Goal: Information Seeking & Learning: Check status

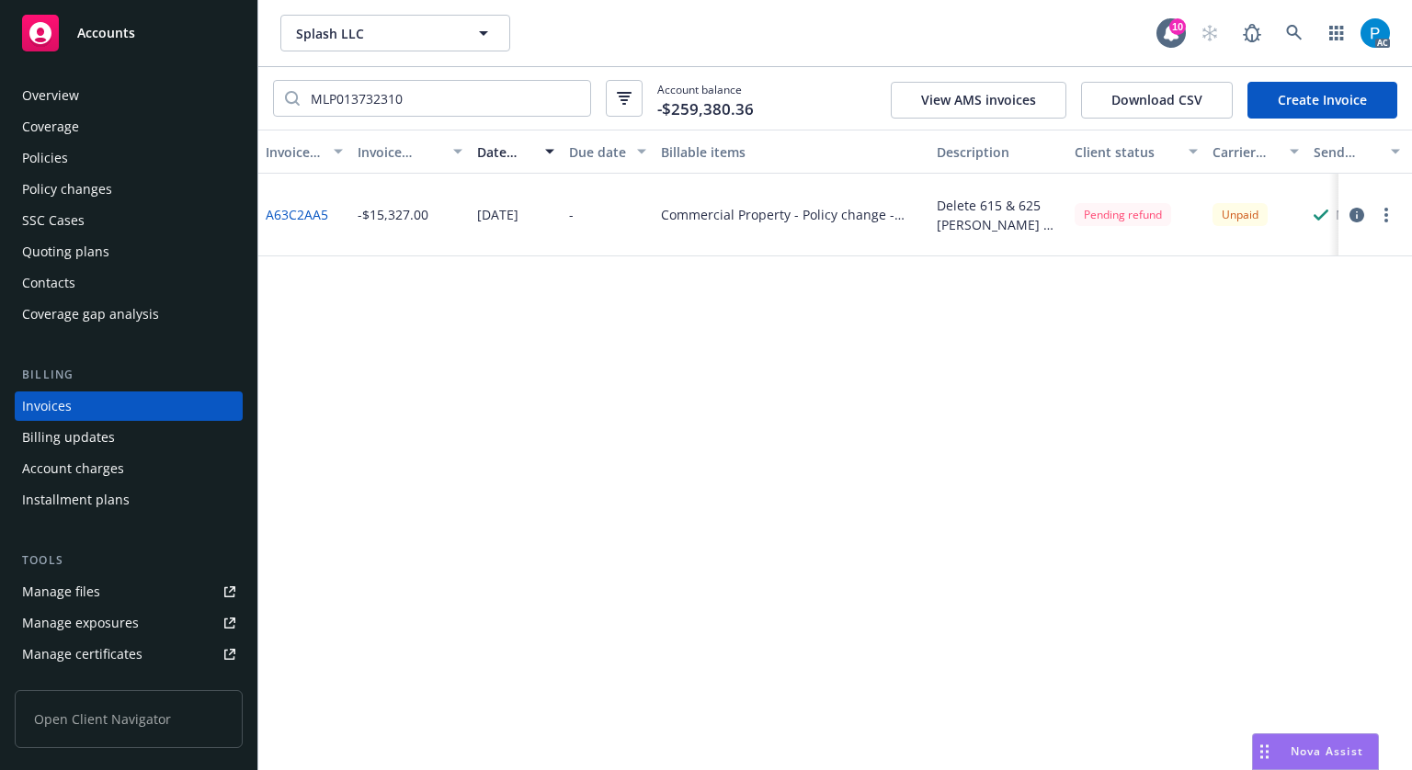
click at [116, 26] on span "Accounts" at bounding box center [106, 33] width 58 height 15
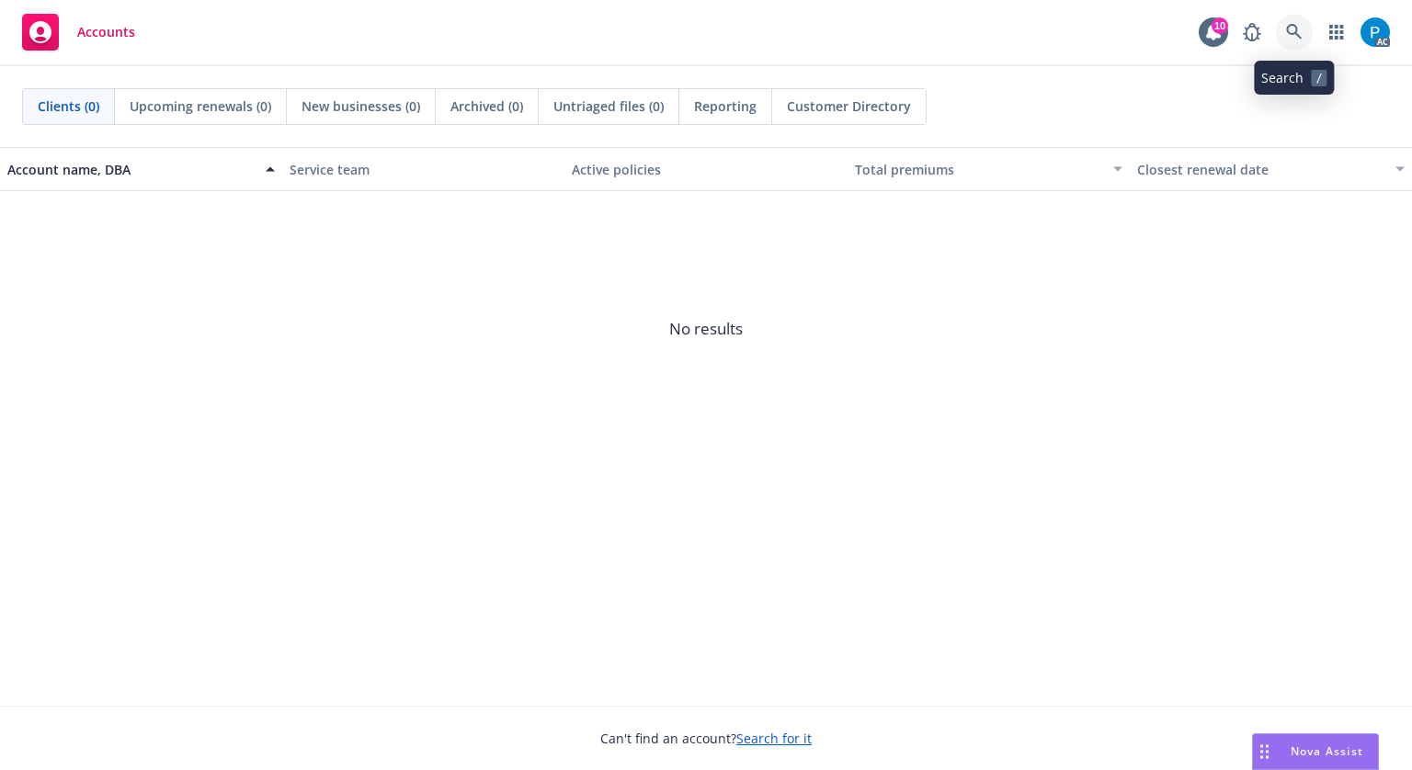
click at [1294, 29] on icon at bounding box center [1294, 32] width 17 height 17
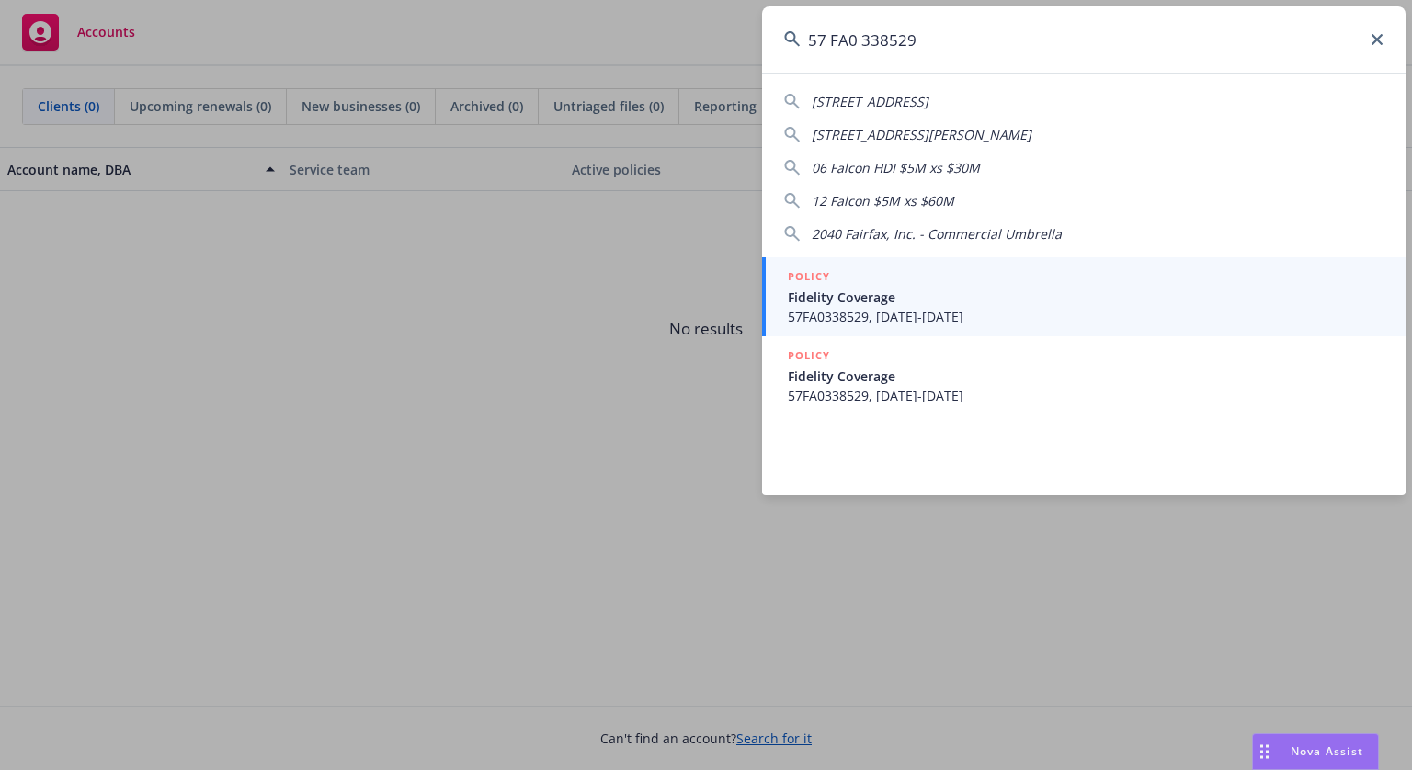
click at [838, 32] on input "57 FA0 338529" at bounding box center [1084, 39] width 644 height 66
type input "57FA0338529"
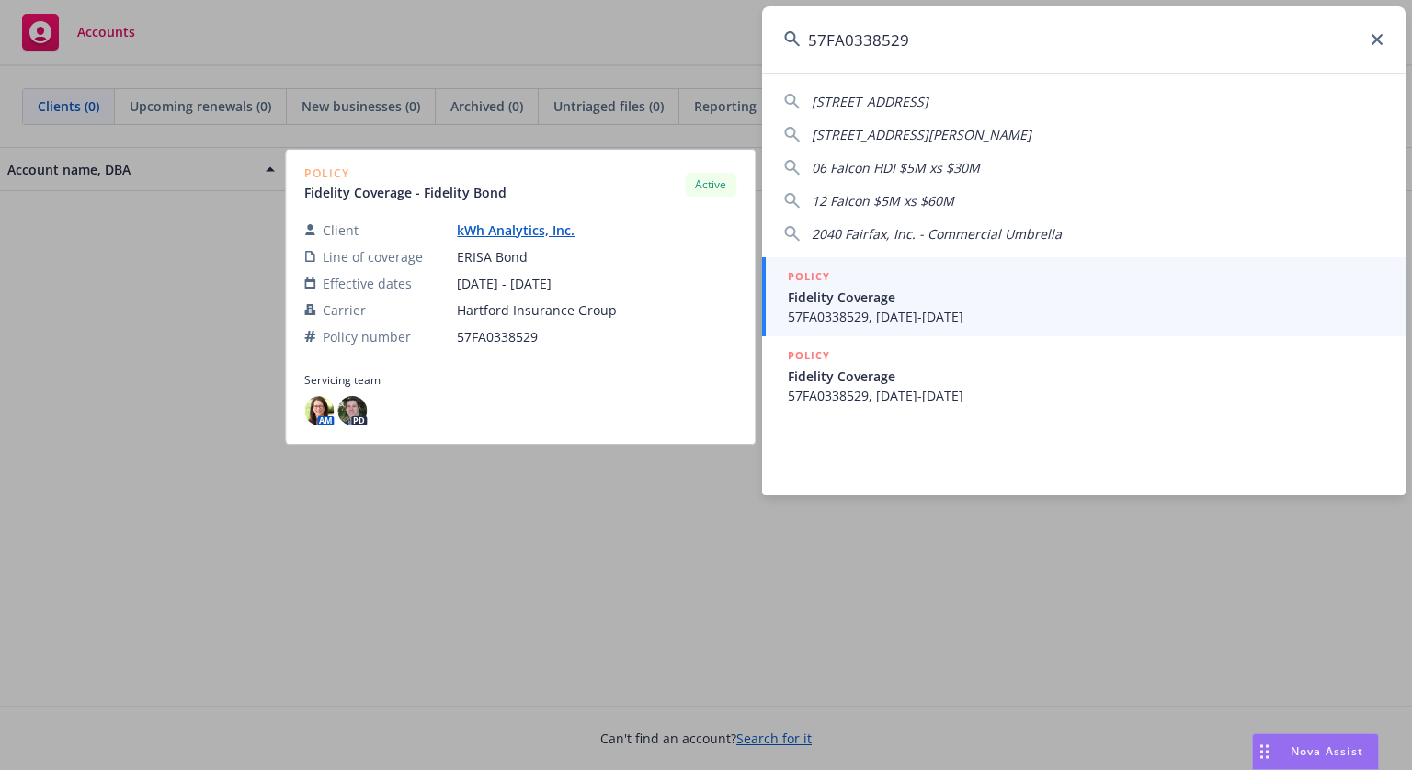
click at [963, 288] on span "Fidelity Coverage" at bounding box center [1086, 297] width 596 height 19
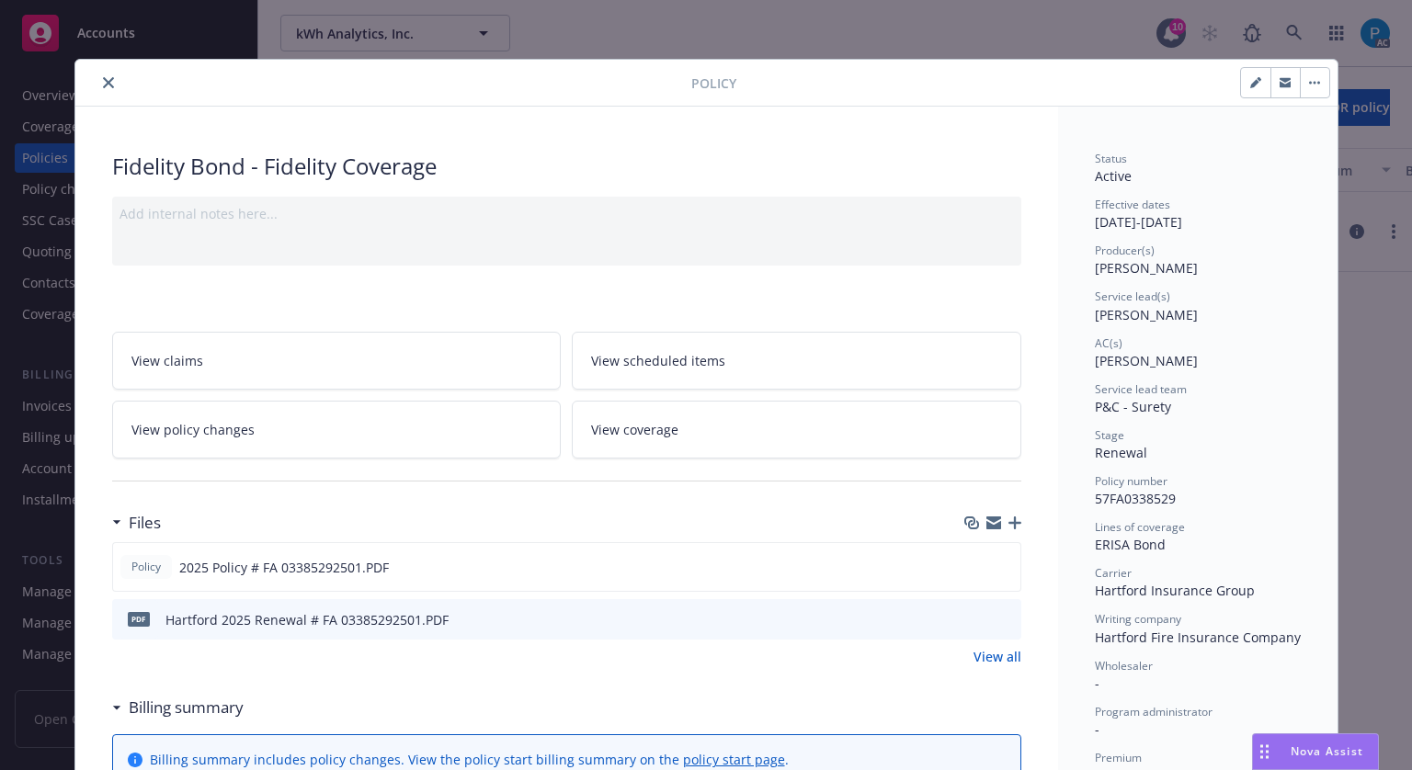
click at [108, 82] on button "close" at bounding box center [108, 83] width 22 height 22
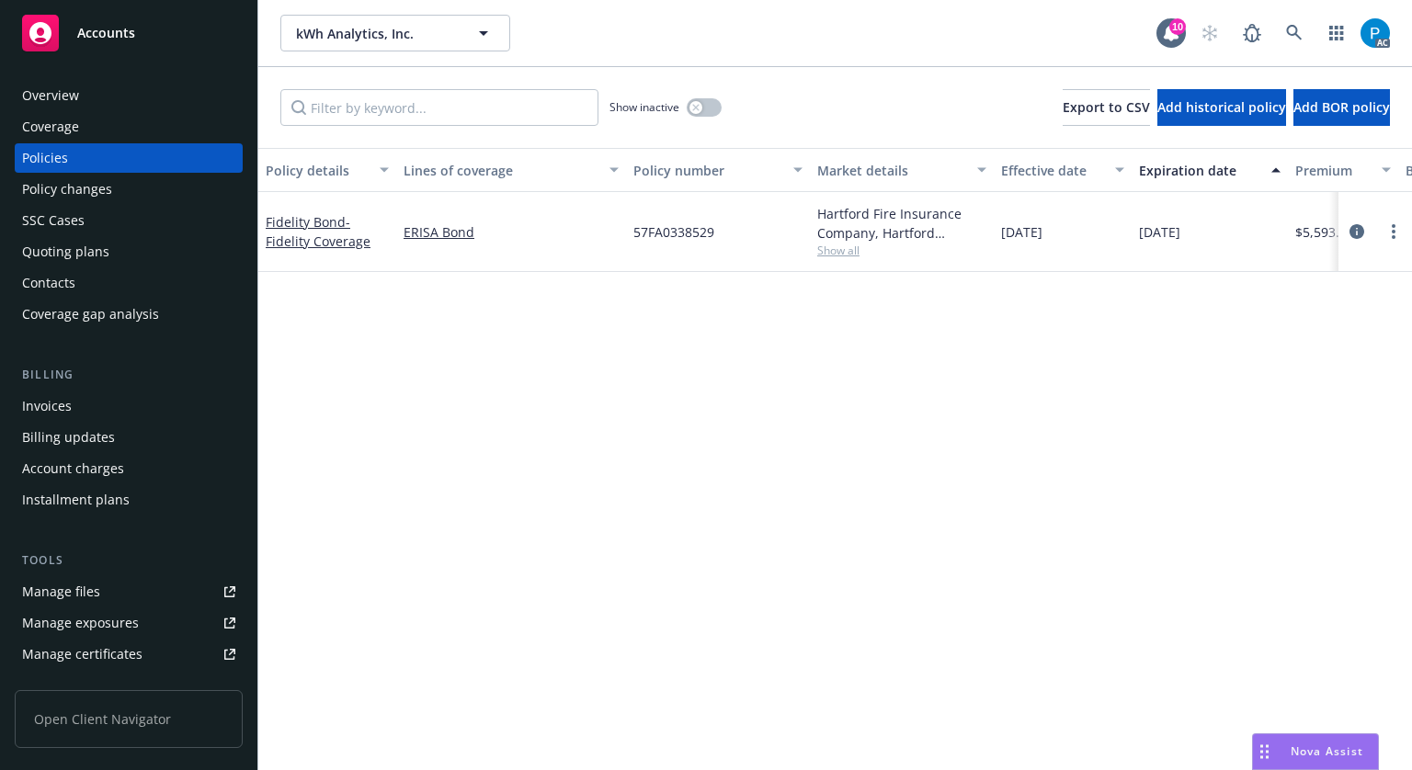
click at [88, 412] on div "Invoices" at bounding box center [128, 406] width 213 height 29
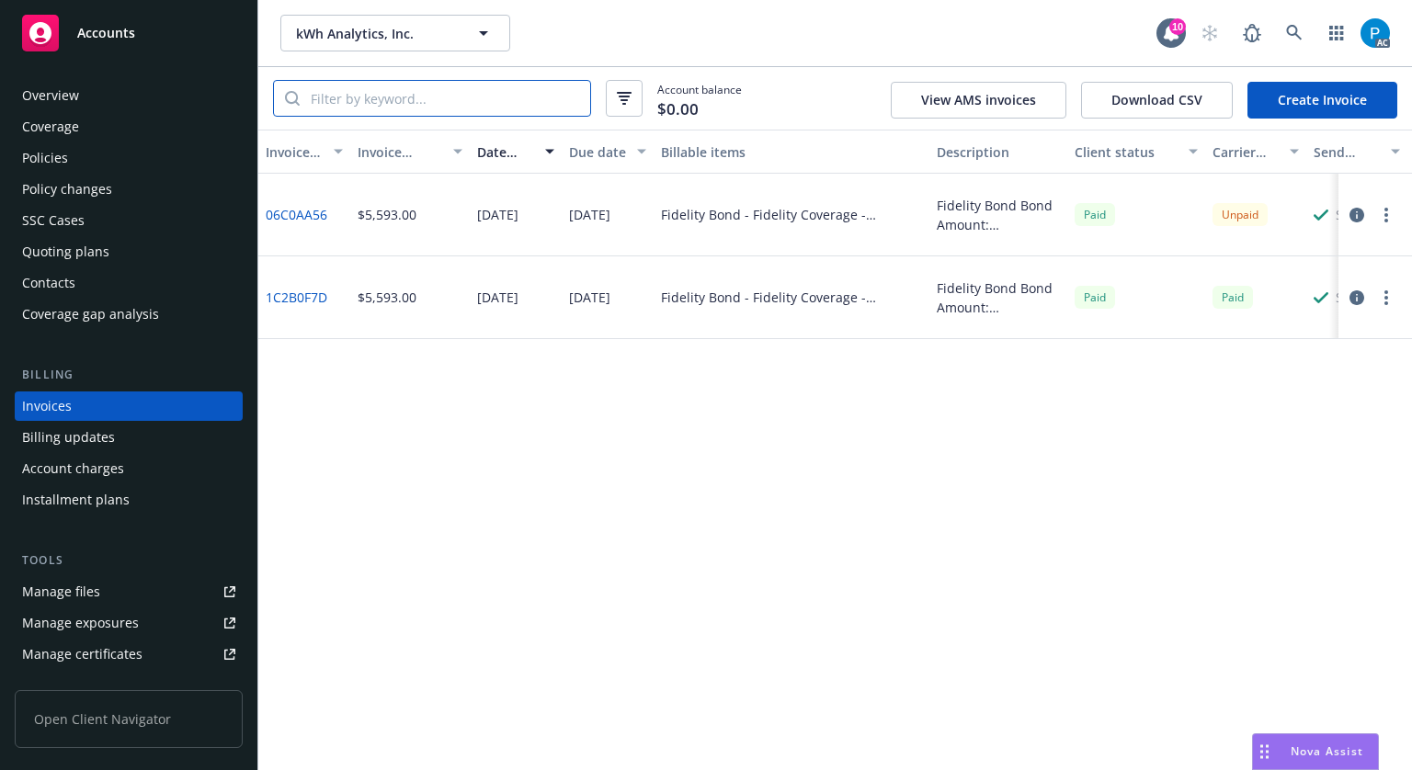
click at [502, 102] on input "search" at bounding box center [445, 98] width 291 height 35
paste input "57FA0338529"
type input "57FA0338529"
click at [1353, 216] on icon "button" at bounding box center [1357, 215] width 15 height 15
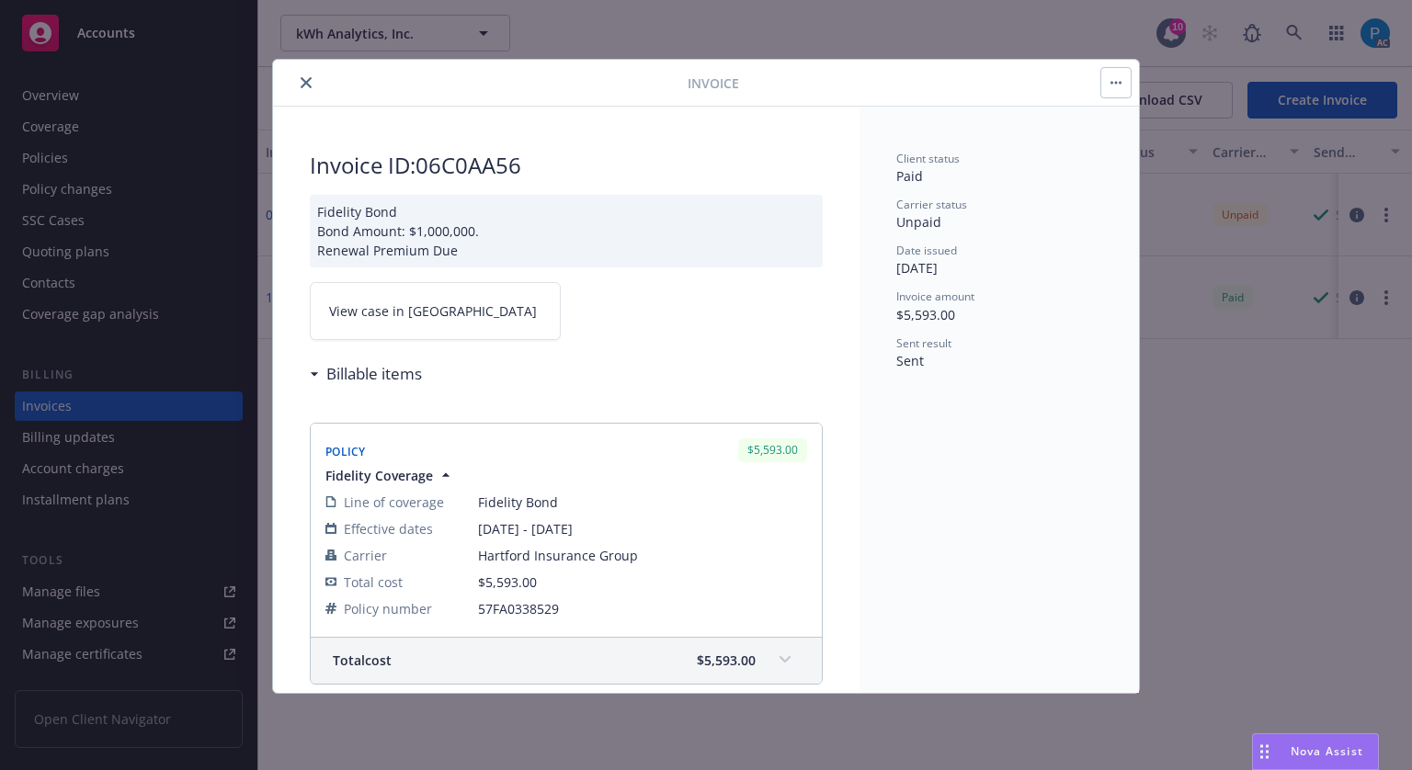
click at [453, 315] on link "View case in [GEOGRAPHIC_DATA]" at bounding box center [435, 311] width 251 height 58
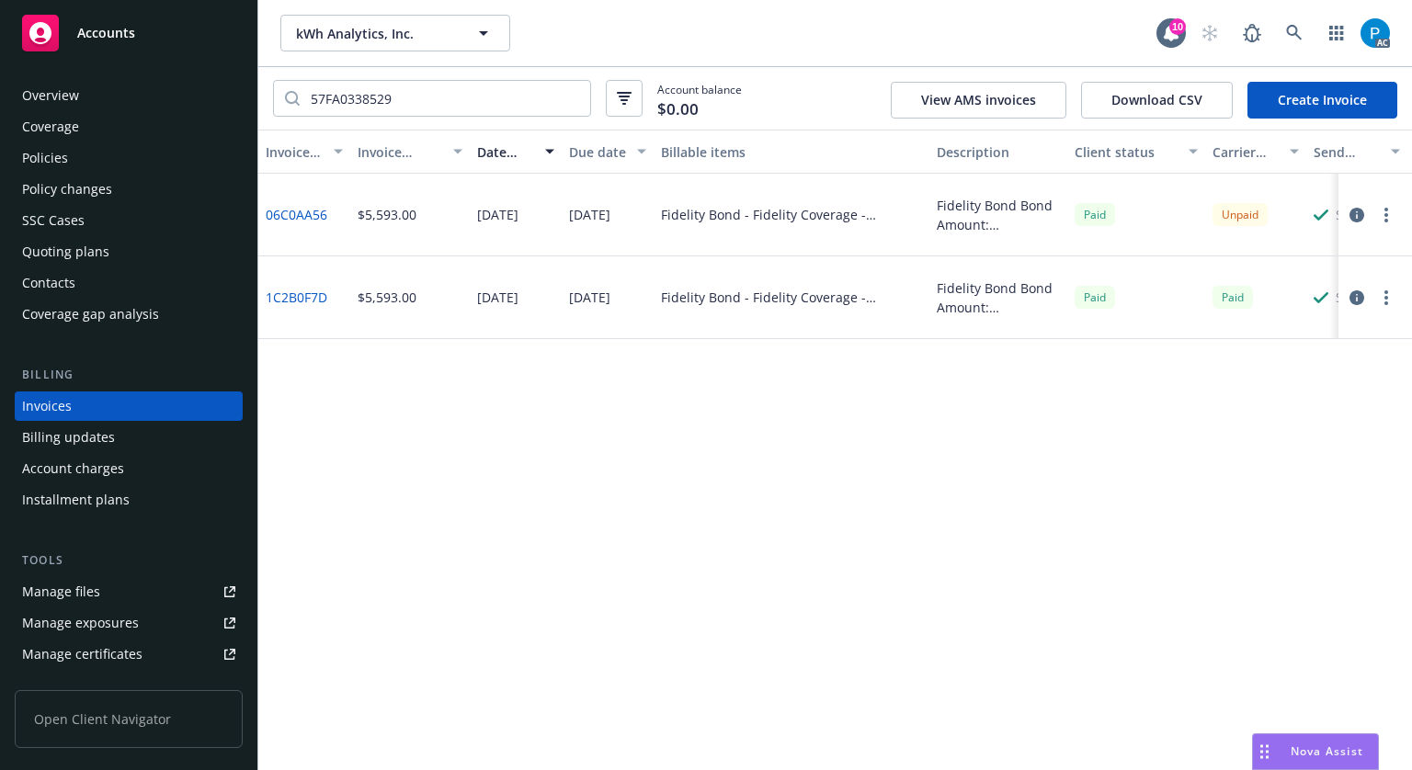
click at [107, 40] on span "Accounts" at bounding box center [106, 33] width 58 height 15
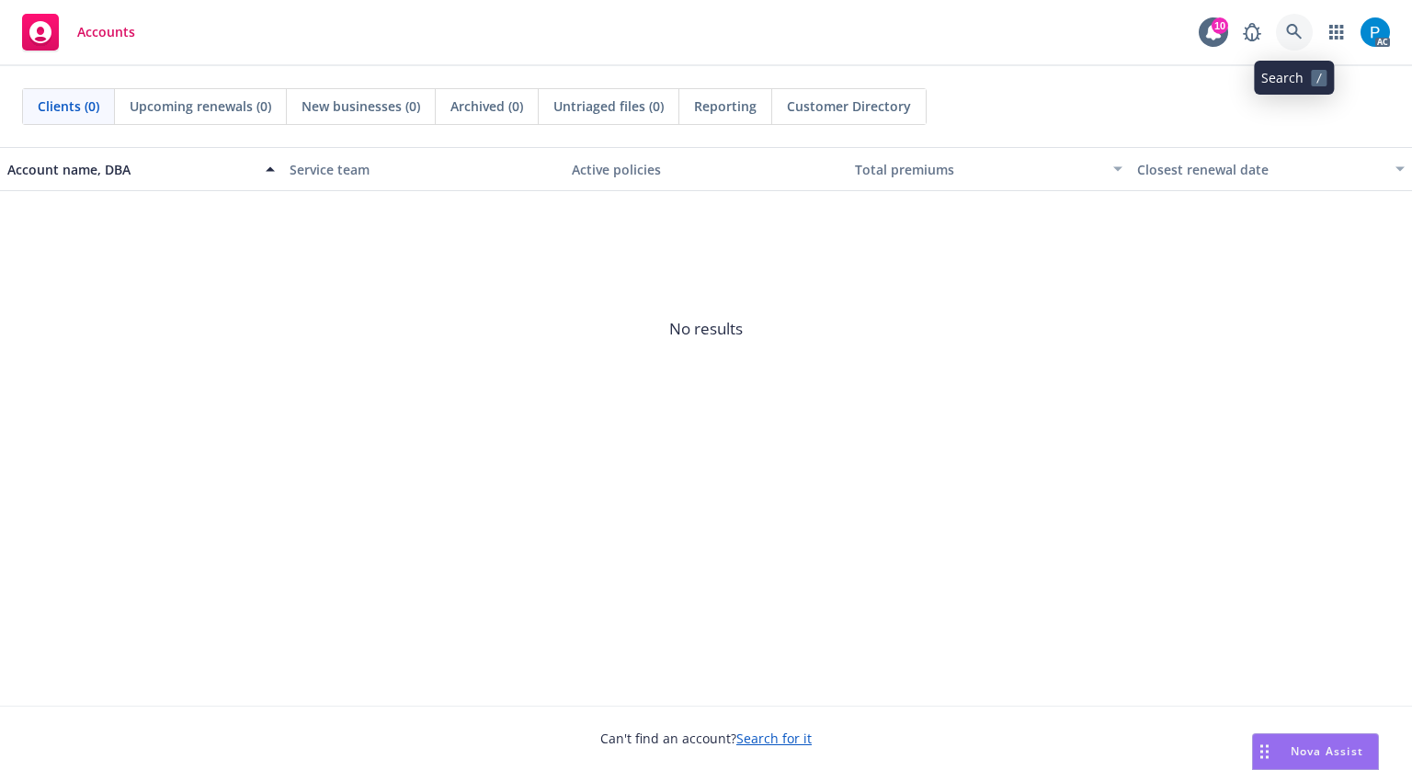
click at [1286, 36] on icon at bounding box center [1294, 32] width 17 height 17
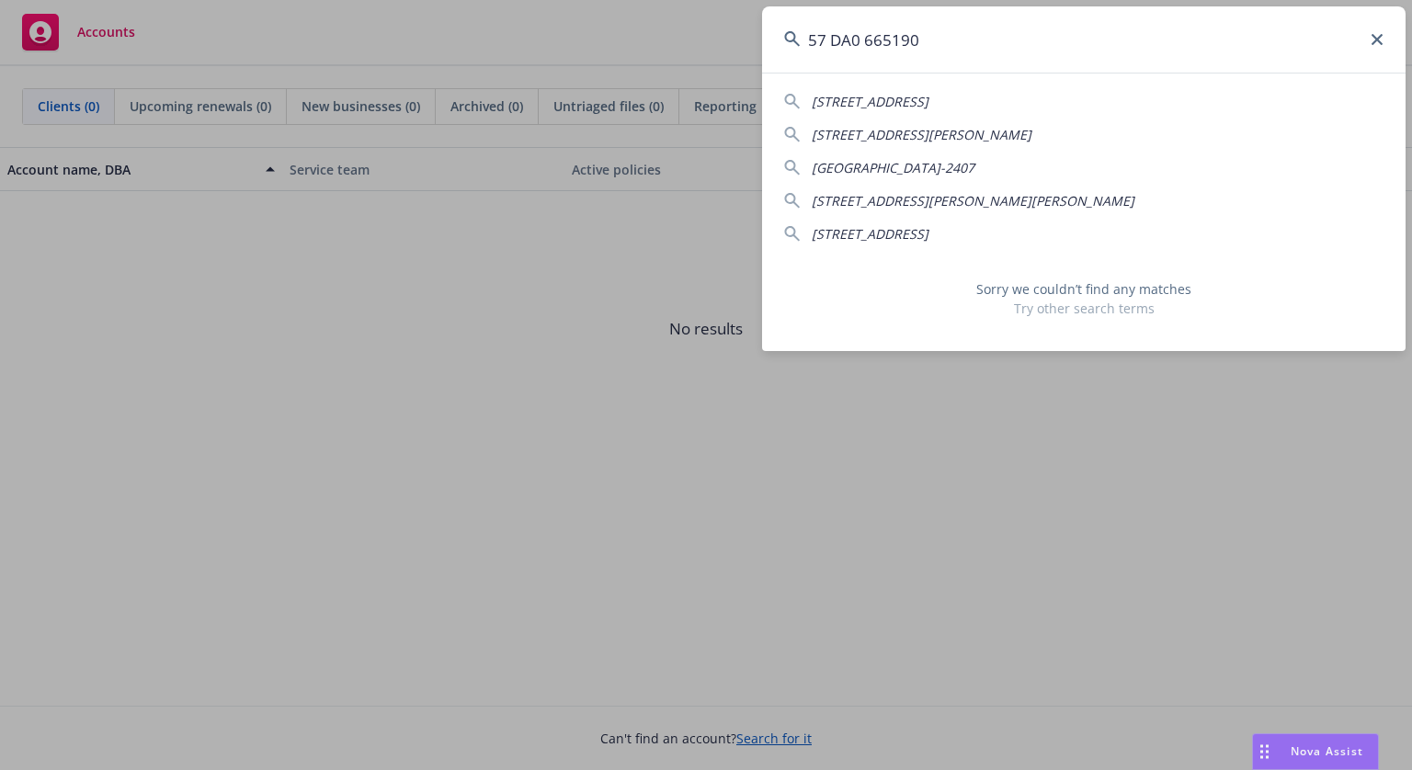
click at [835, 43] on input "57 DA0 665190" at bounding box center [1084, 39] width 644 height 66
drag, startPoint x: 924, startPoint y: 40, endPoint x: 912, endPoint y: 40, distance: 12.0
click at [912, 40] on input "57DA0665190" at bounding box center [1084, 39] width 644 height 66
drag, startPoint x: 919, startPoint y: 38, endPoint x: 807, endPoint y: 36, distance: 112.2
click at [807, 36] on input "57DA0665190" at bounding box center [1084, 39] width 644 height 66
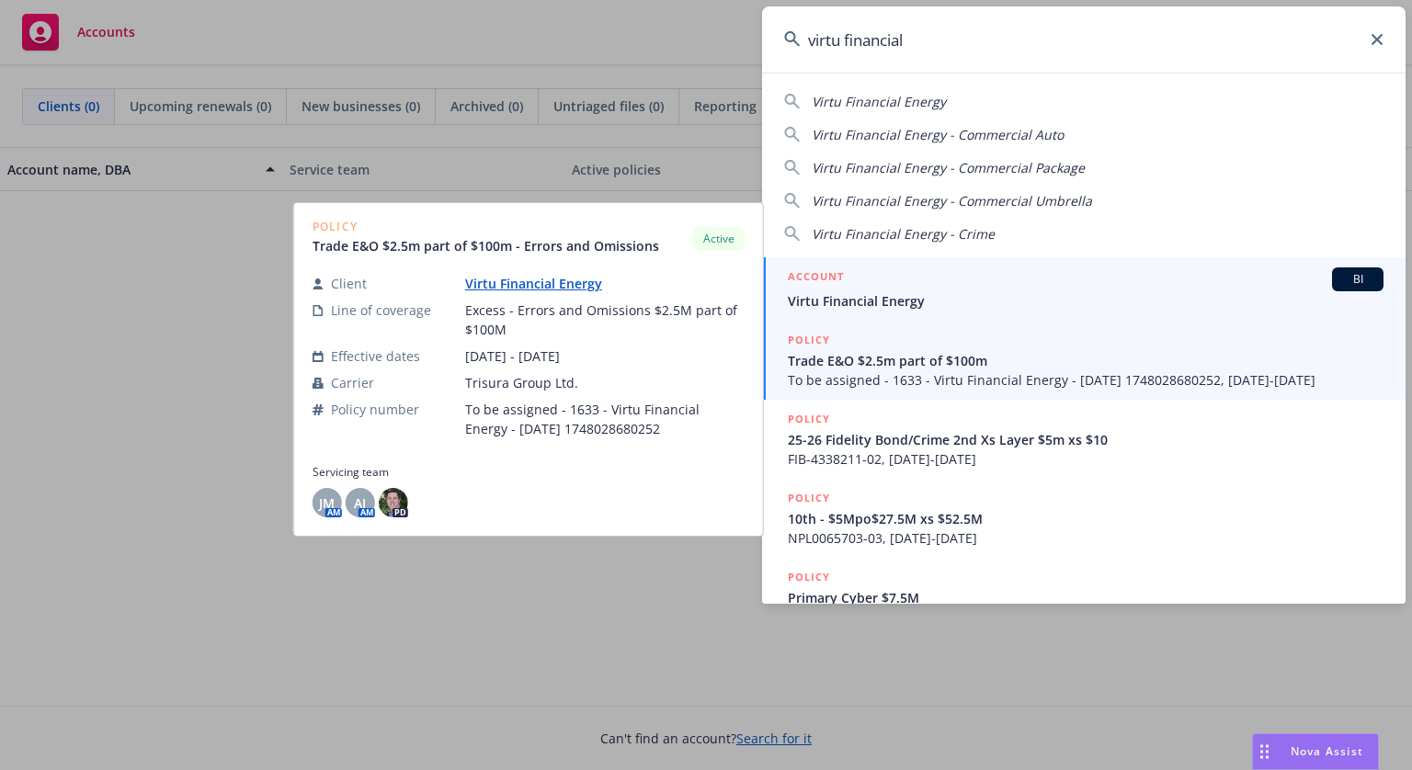
type input "virtu financial"
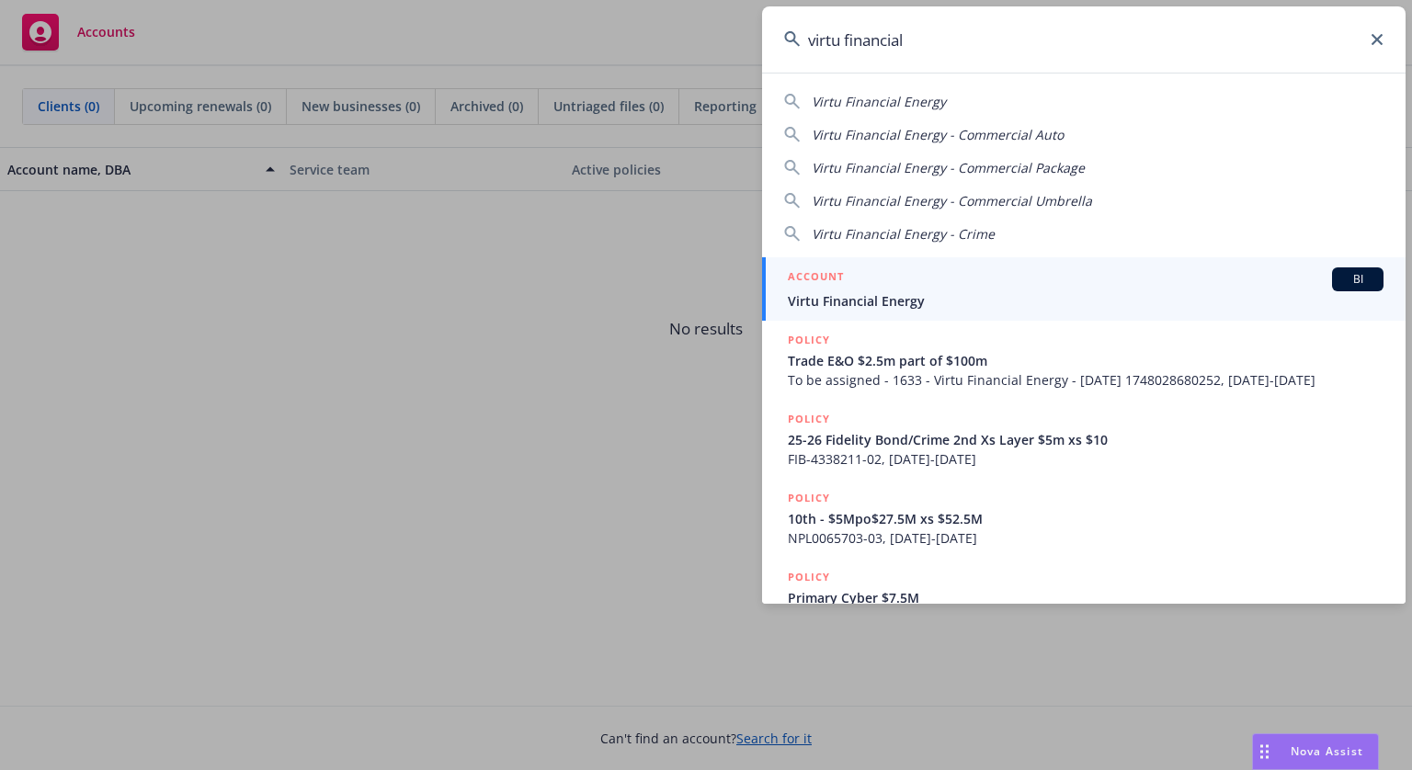
click at [925, 286] on div "ACCOUNT BI" at bounding box center [1086, 280] width 596 height 24
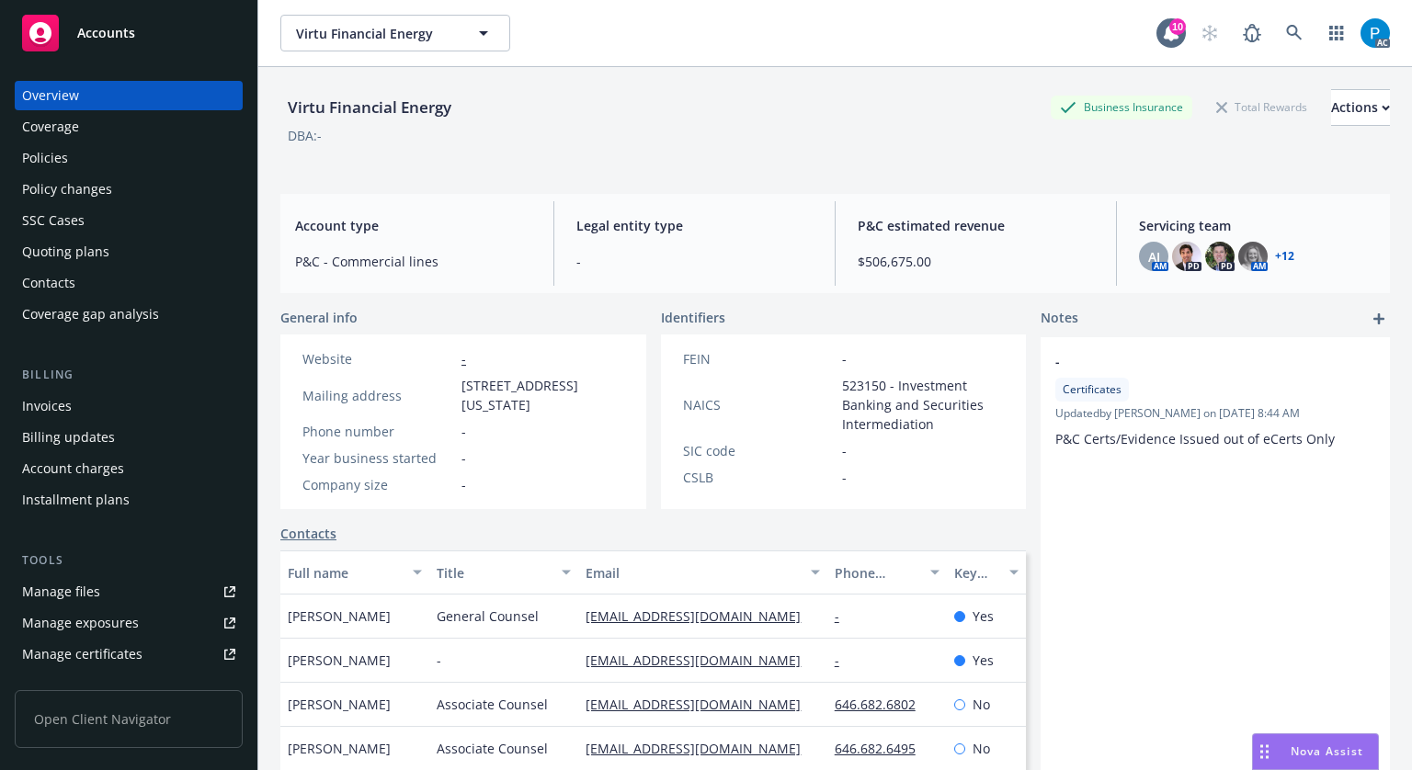
click at [19, 410] on link "Invoices" at bounding box center [129, 406] width 228 height 29
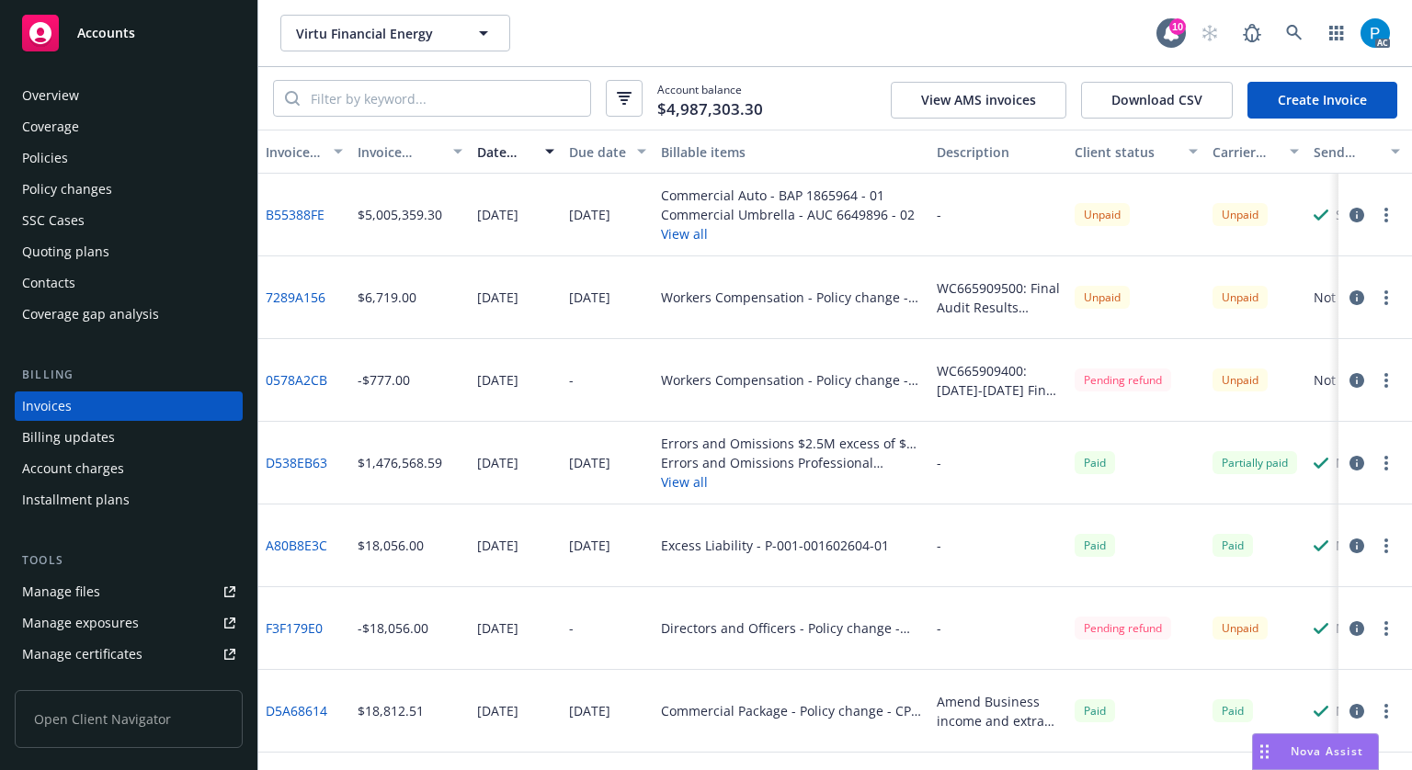
click at [1350, 216] on icon "button" at bounding box center [1357, 215] width 15 height 15
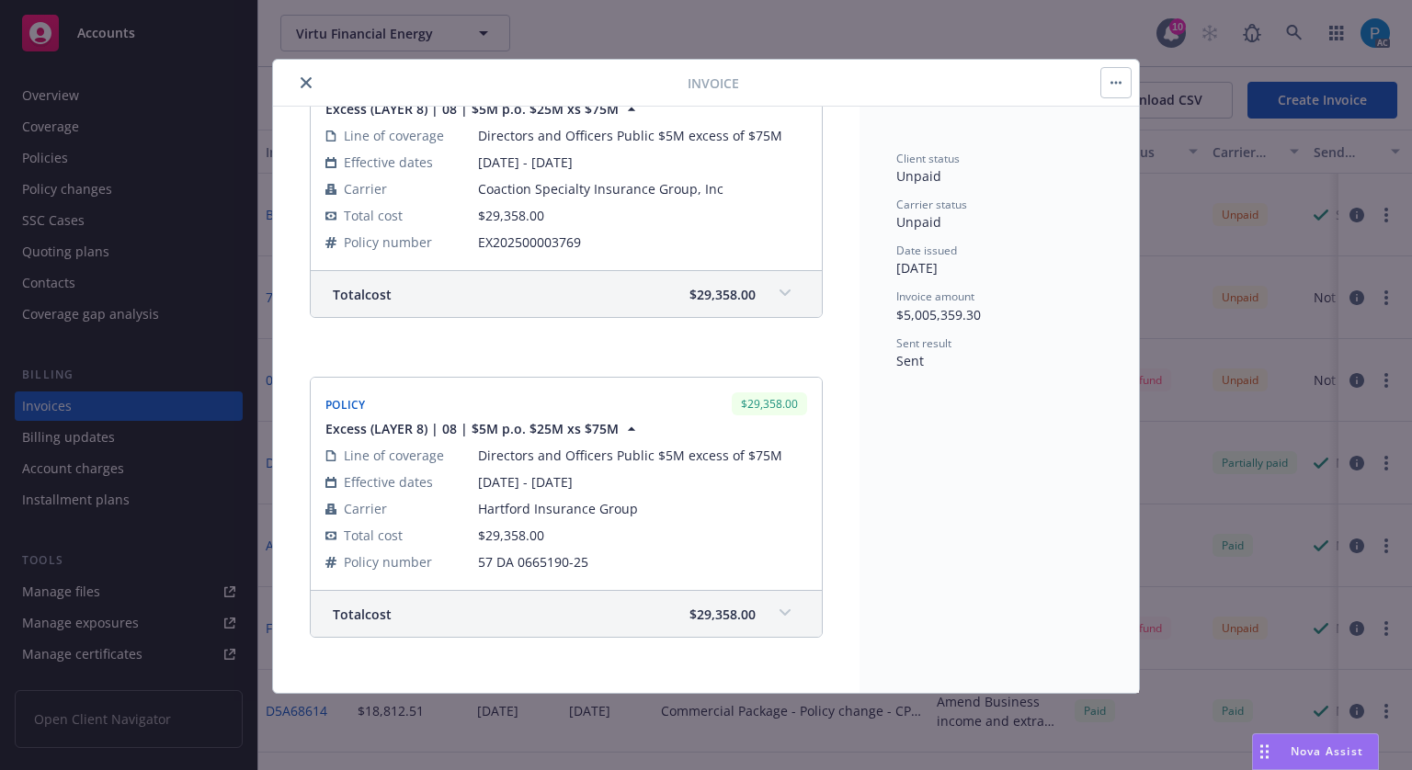
scroll to position [21696, 0]
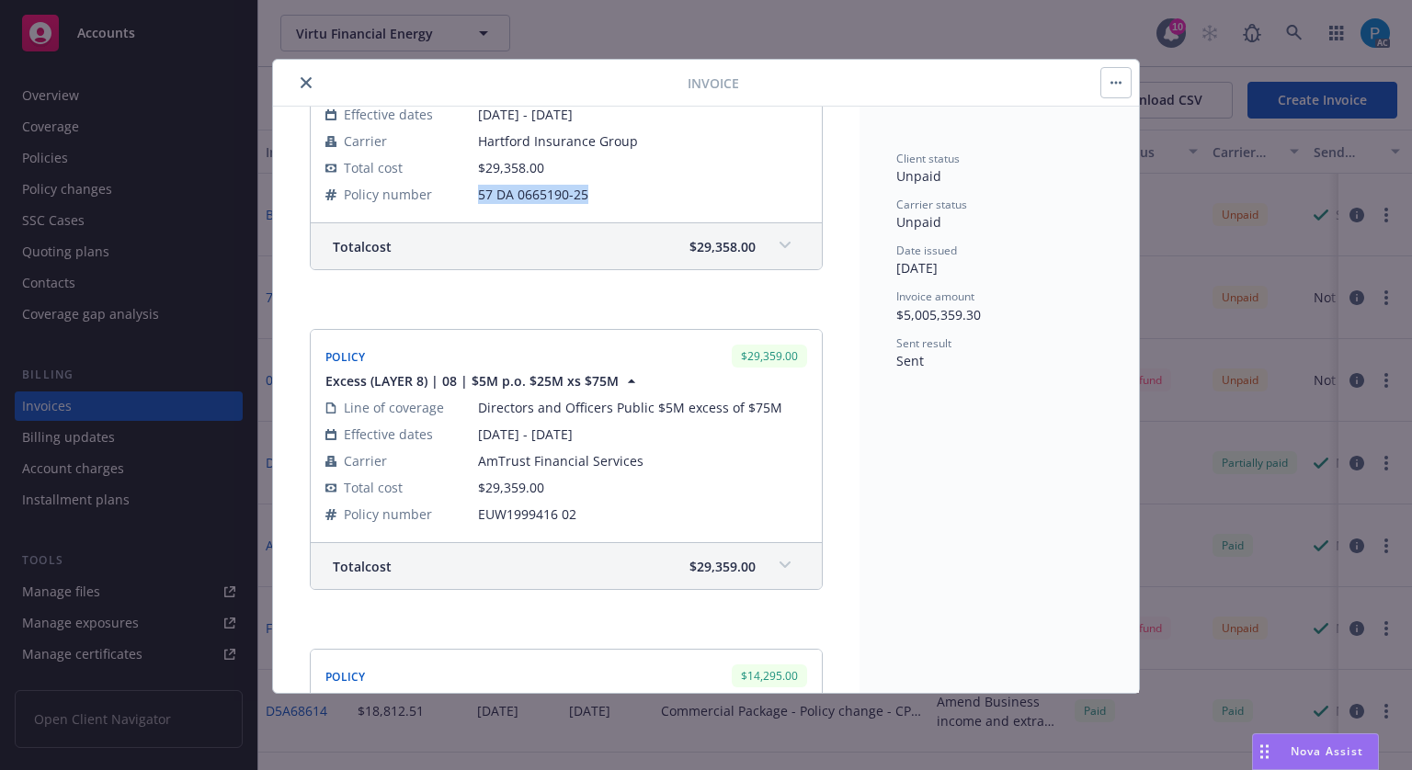
drag, startPoint x: 609, startPoint y: 244, endPoint x: 468, endPoint y: 252, distance: 140.9
click at [468, 208] on tr "Policy number 57 DA 0665190-25" at bounding box center [566, 194] width 482 height 27
copy tr "57 DA 0665190-25"
drag, startPoint x: 307, startPoint y: 85, endPoint x: 273, endPoint y: 104, distance: 38.7
click at [307, 85] on icon "close" at bounding box center [306, 82] width 11 height 11
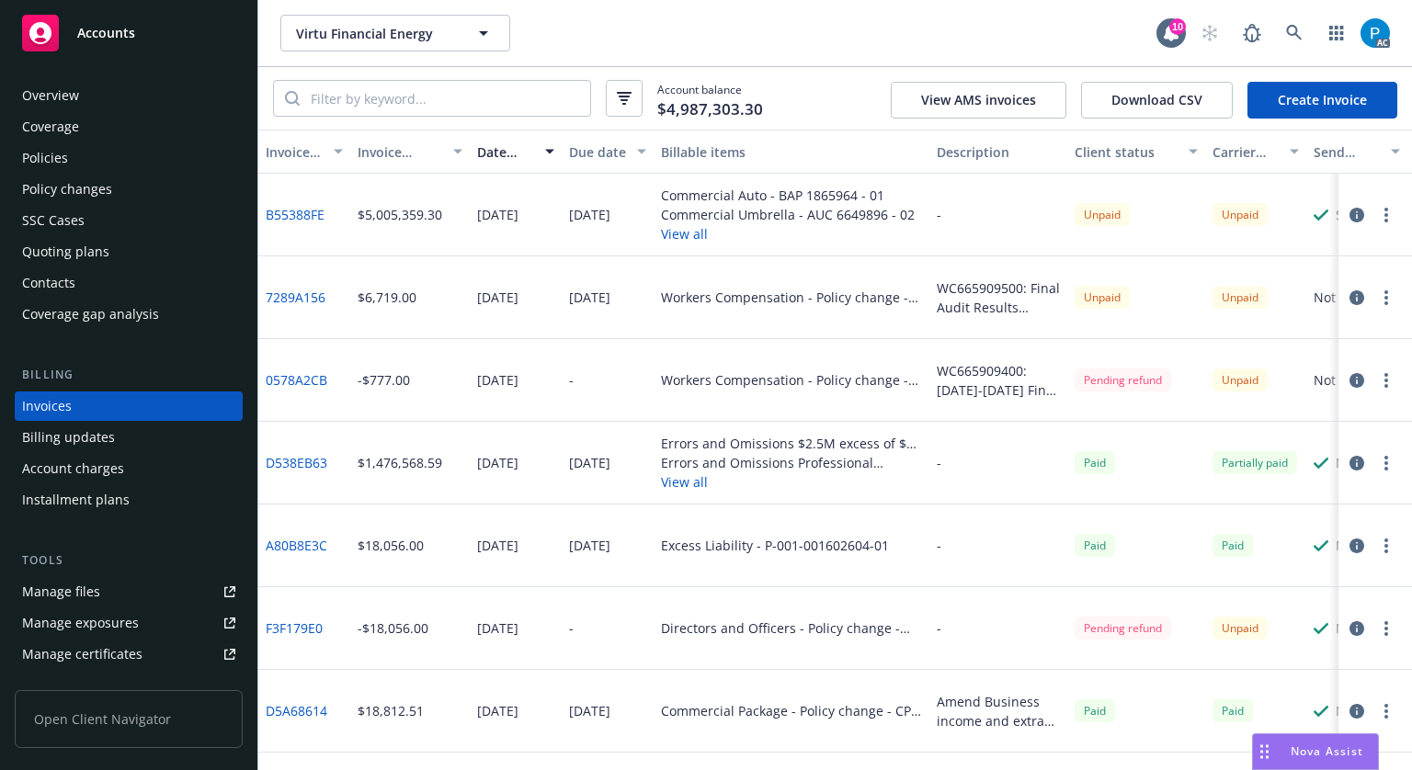
click at [123, 143] on div "Policies" at bounding box center [128, 157] width 213 height 29
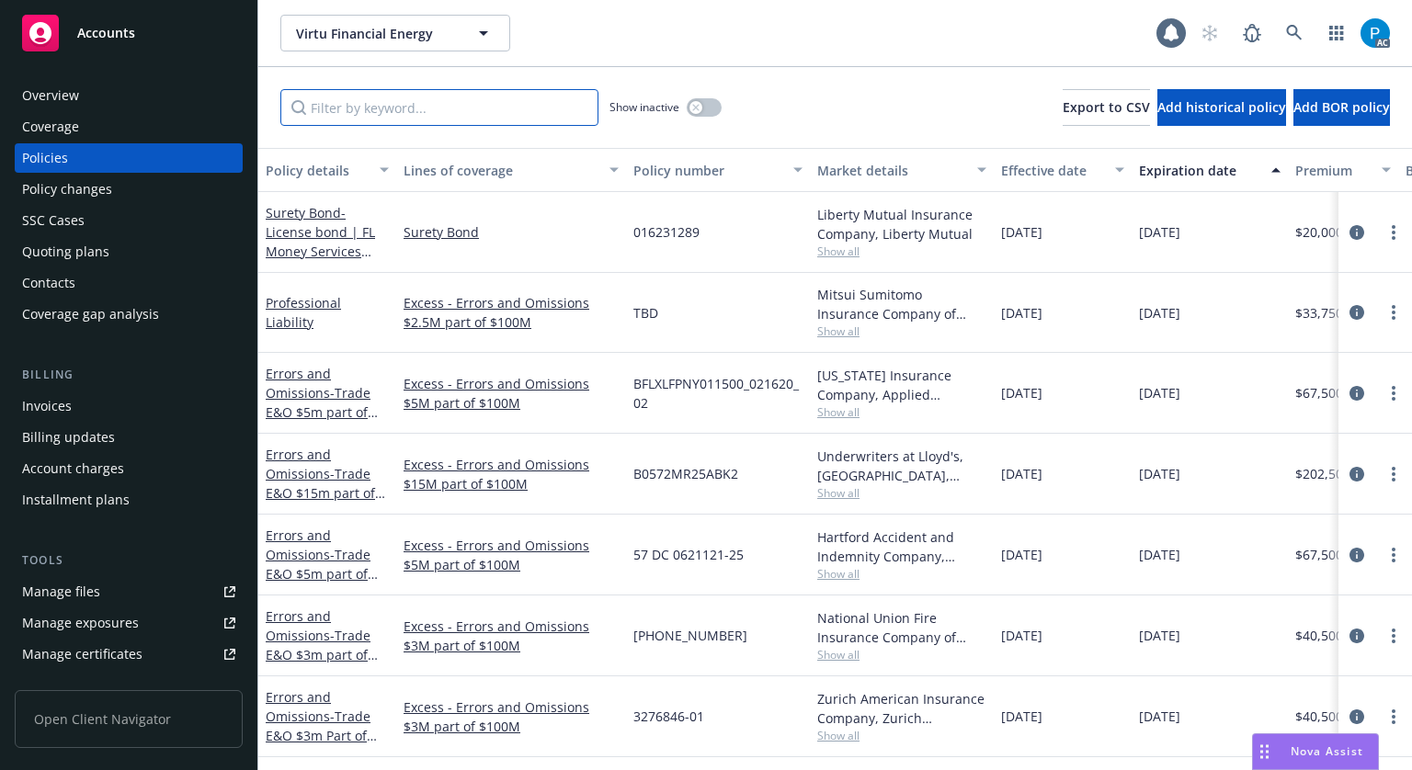
click at [425, 104] on input "Filter by keyword..." at bounding box center [439, 107] width 318 height 37
paste input "57 DA 0665190-25"
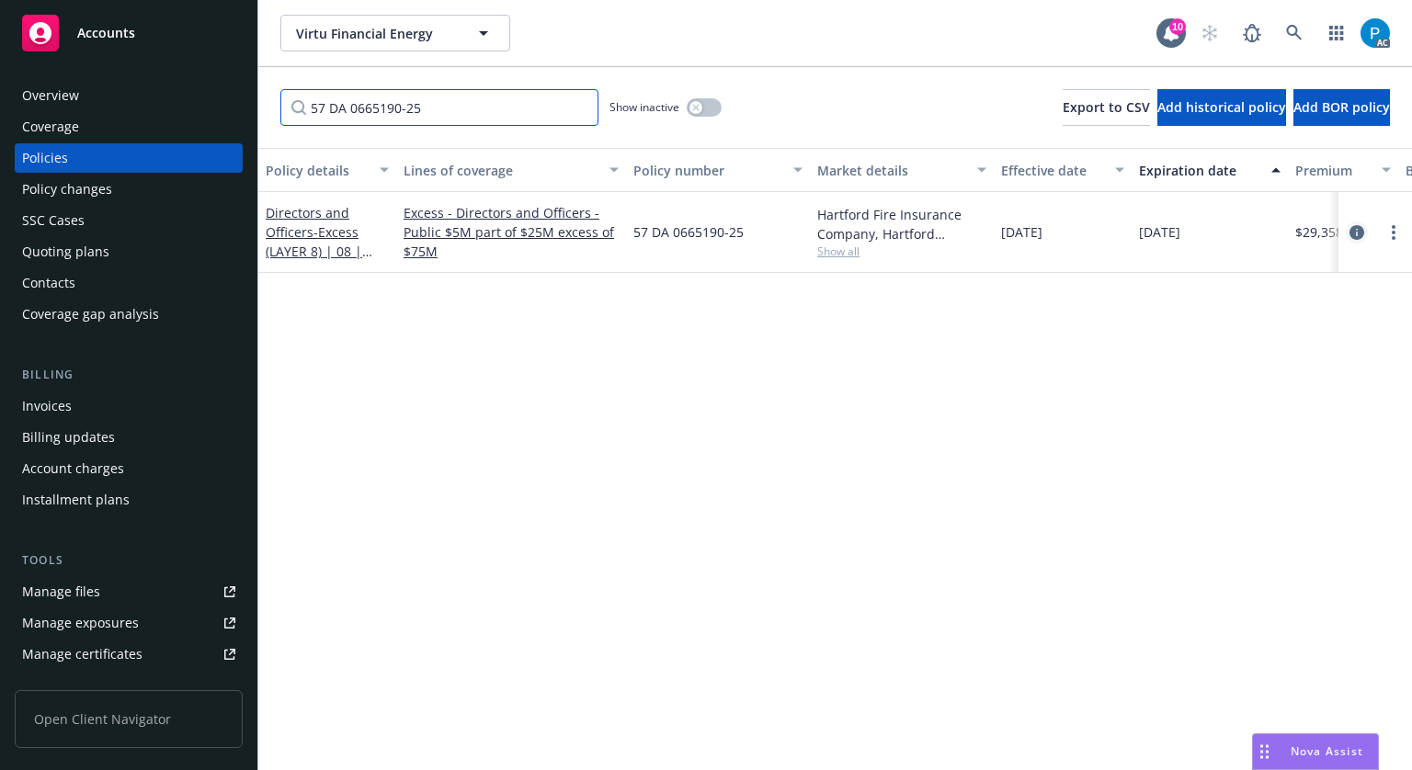
type input "57 DA 0665190-25"
click at [1350, 234] on icon "circleInformation" at bounding box center [1357, 232] width 15 height 15
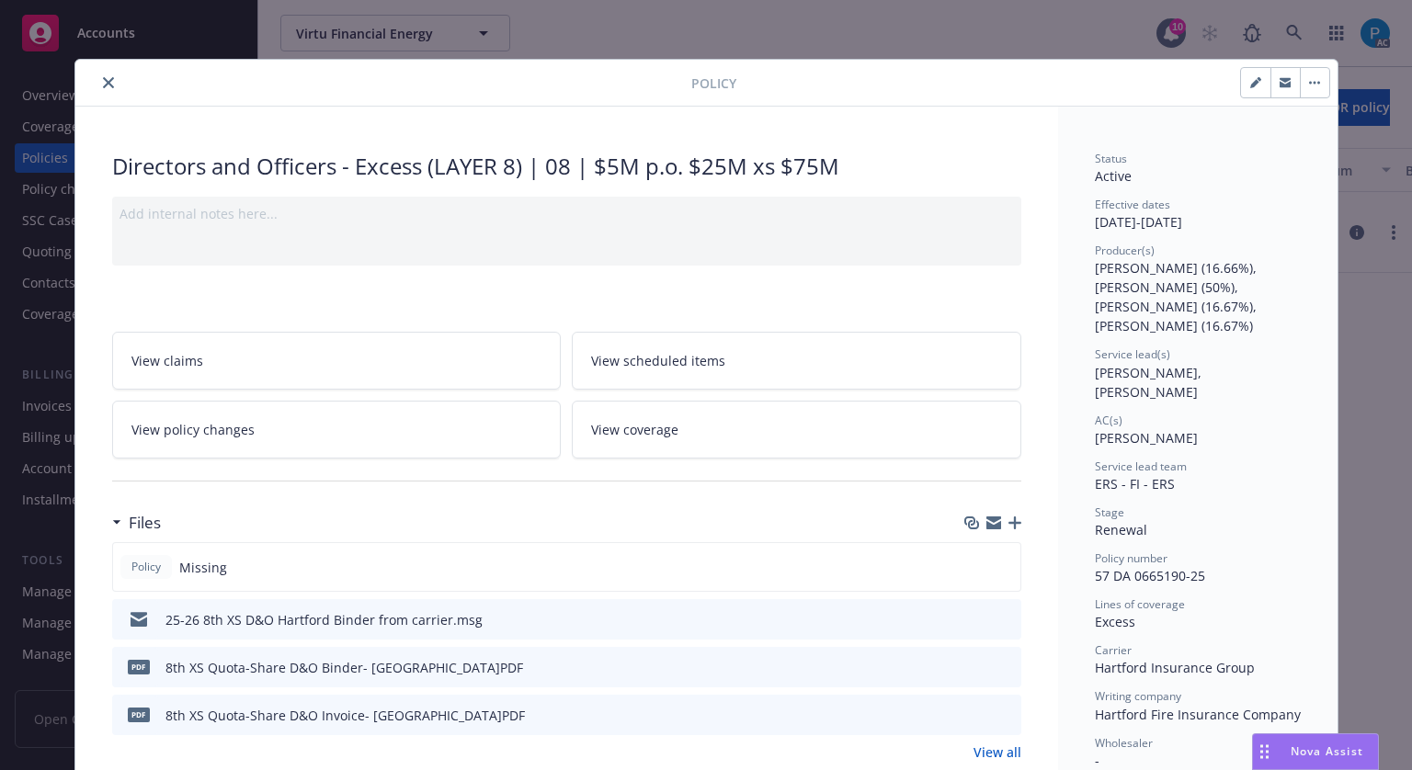
click at [99, 91] on button "close" at bounding box center [108, 83] width 22 height 22
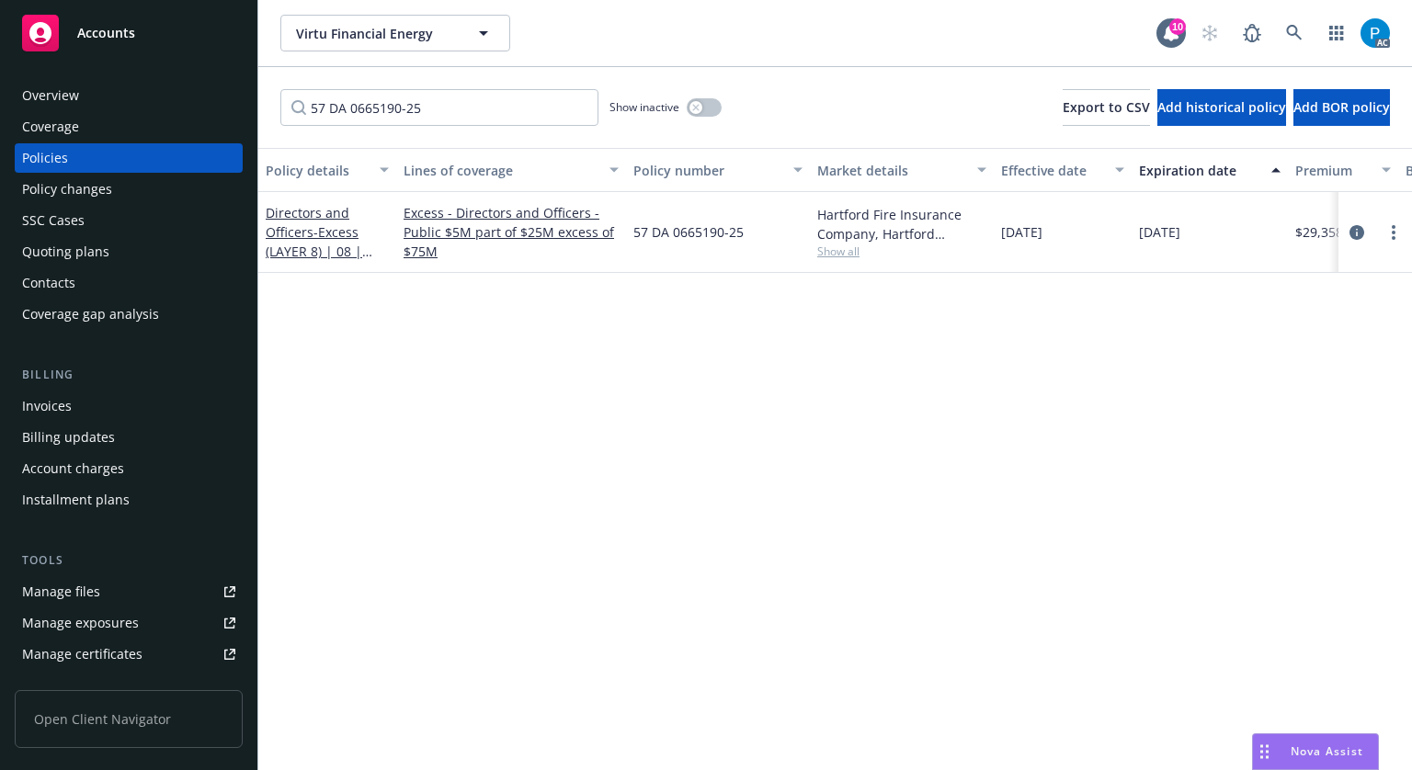
click at [129, 32] on span "Accounts" at bounding box center [106, 33] width 58 height 15
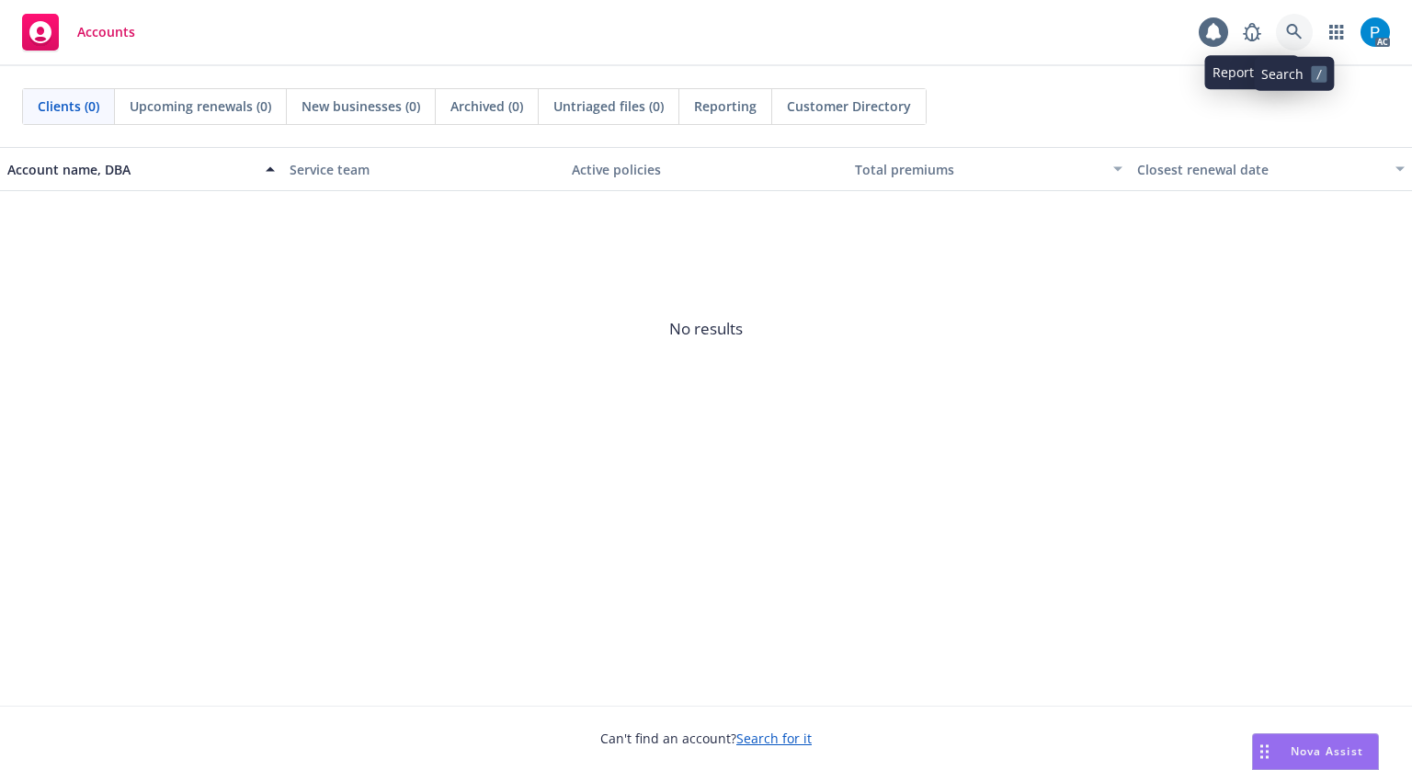
click at [1290, 27] on icon at bounding box center [1294, 32] width 17 height 17
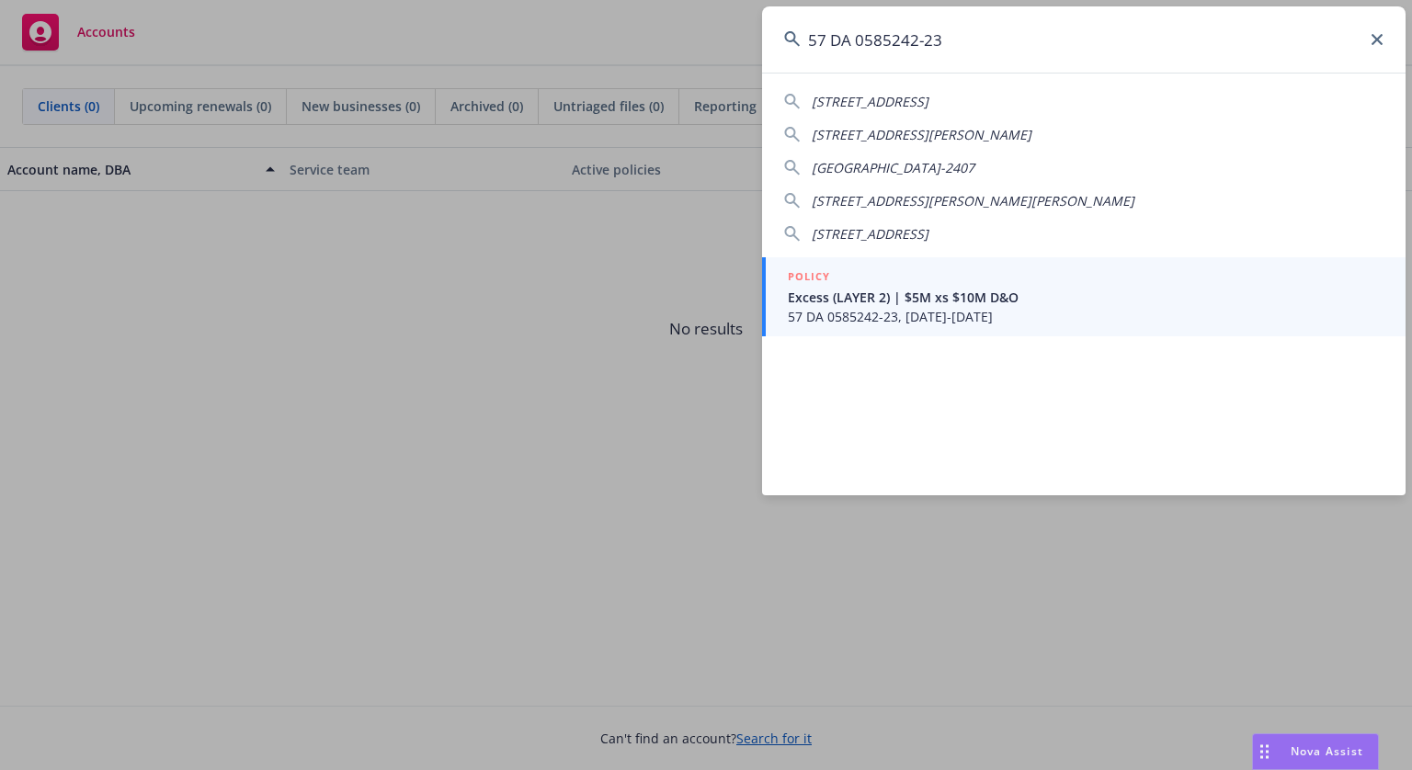
type input "57 DA 0585242-23"
click at [925, 302] on span "Excess (LAYER 2) | $5M xs $10M D&O" at bounding box center [1086, 297] width 596 height 19
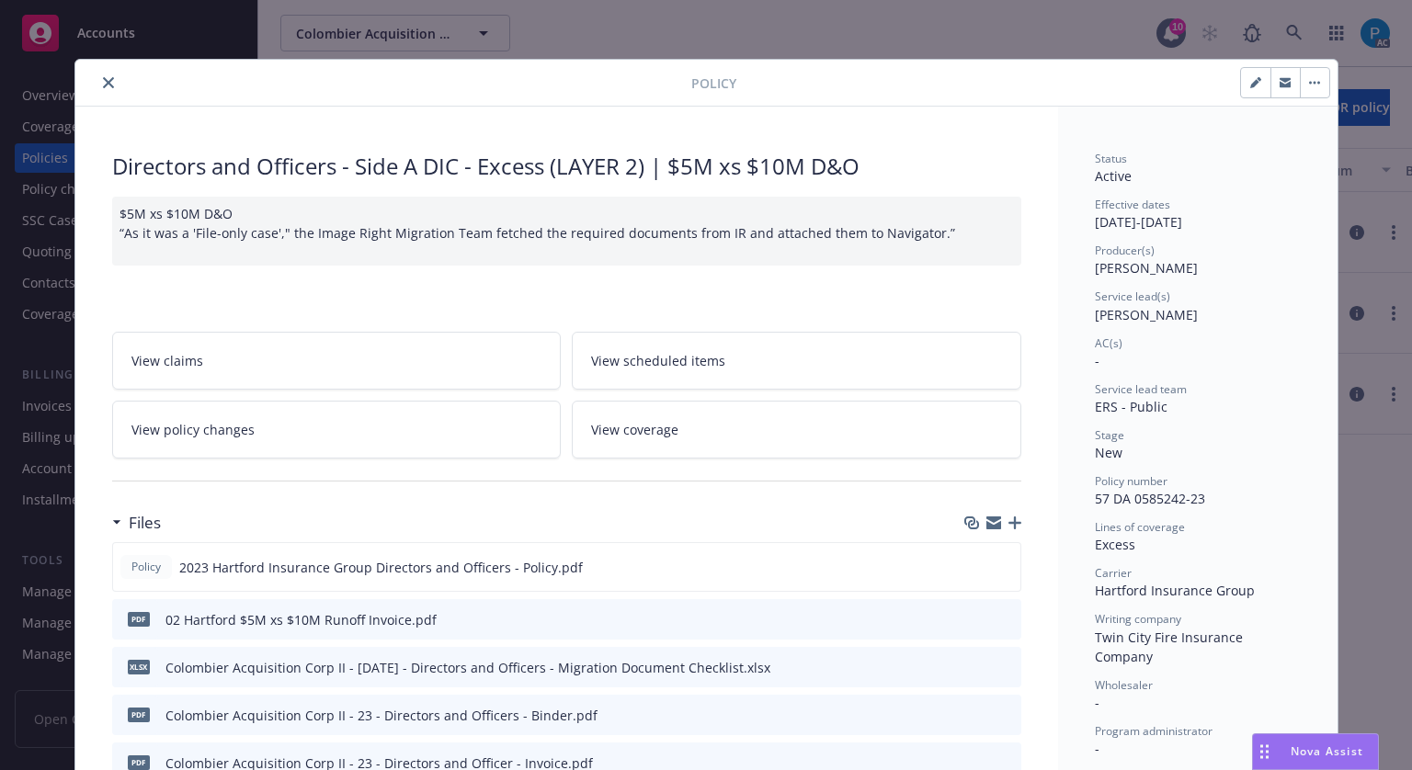
click at [103, 85] on icon "close" at bounding box center [108, 82] width 11 height 11
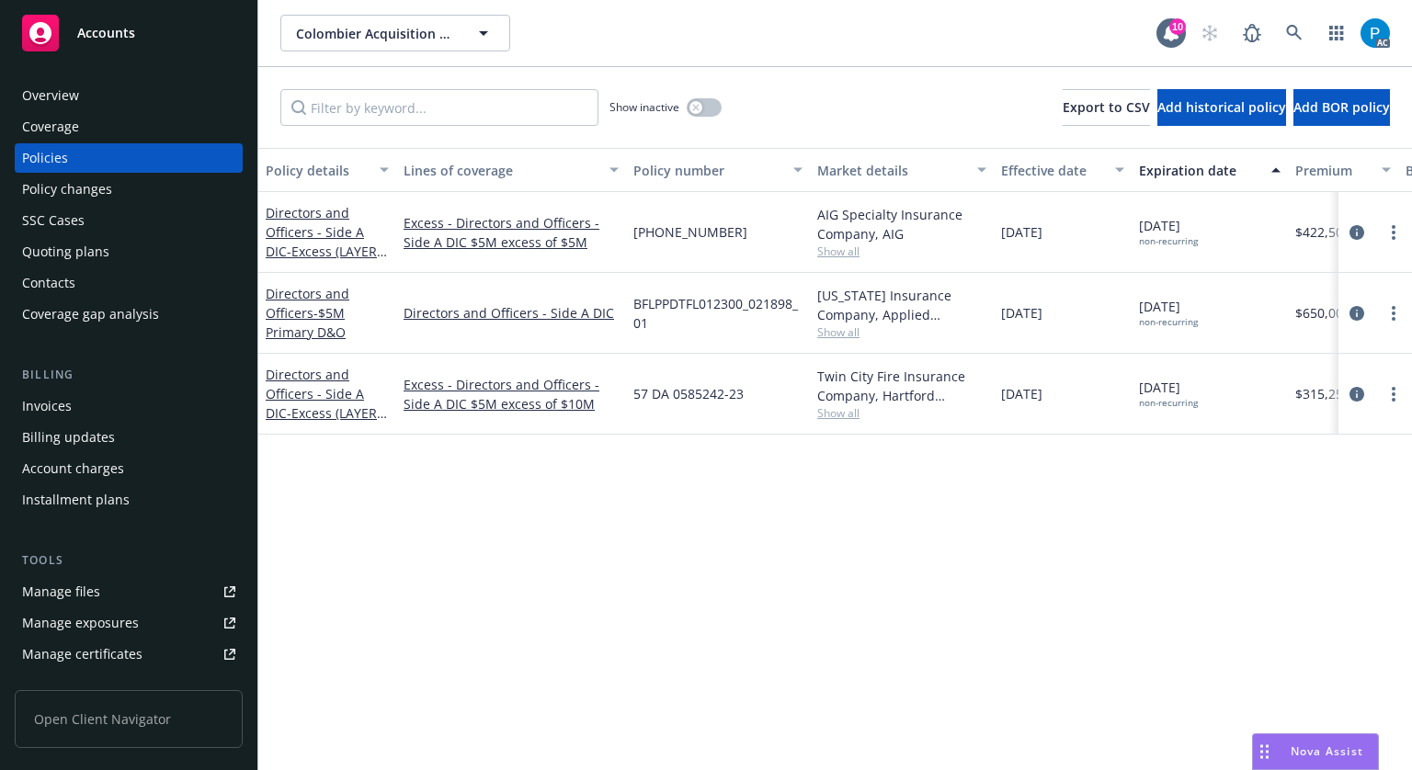
click at [63, 405] on div "Invoices" at bounding box center [47, 406] width 50 height 29
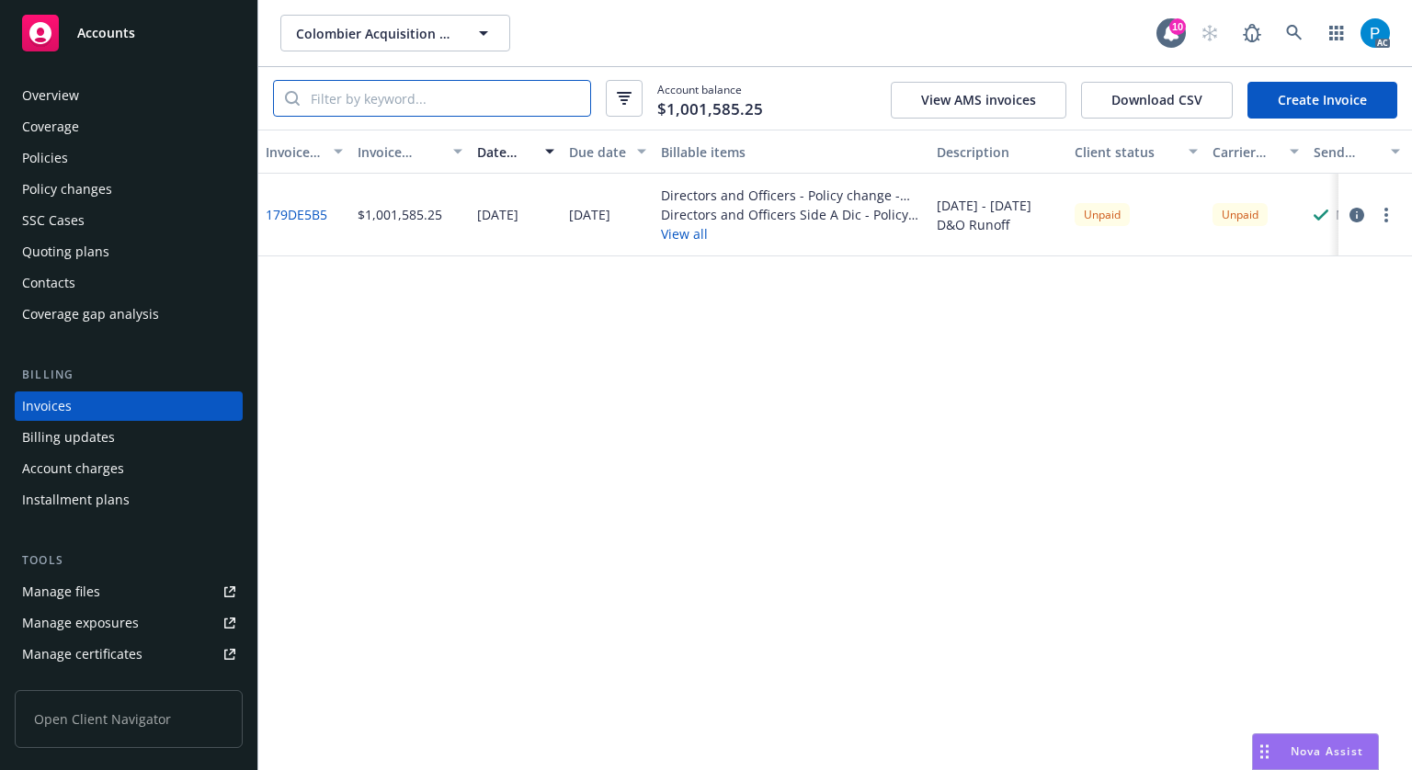
click at [458, 95] on input "search" at bounding box center [445, 98] width 291 height 35
paste input "57 DA 0585242-23"
type input "57 DA 0585242-23"
click at [123, 169] on div "Policies" at bounding box center [128, 157] width 213 height 29
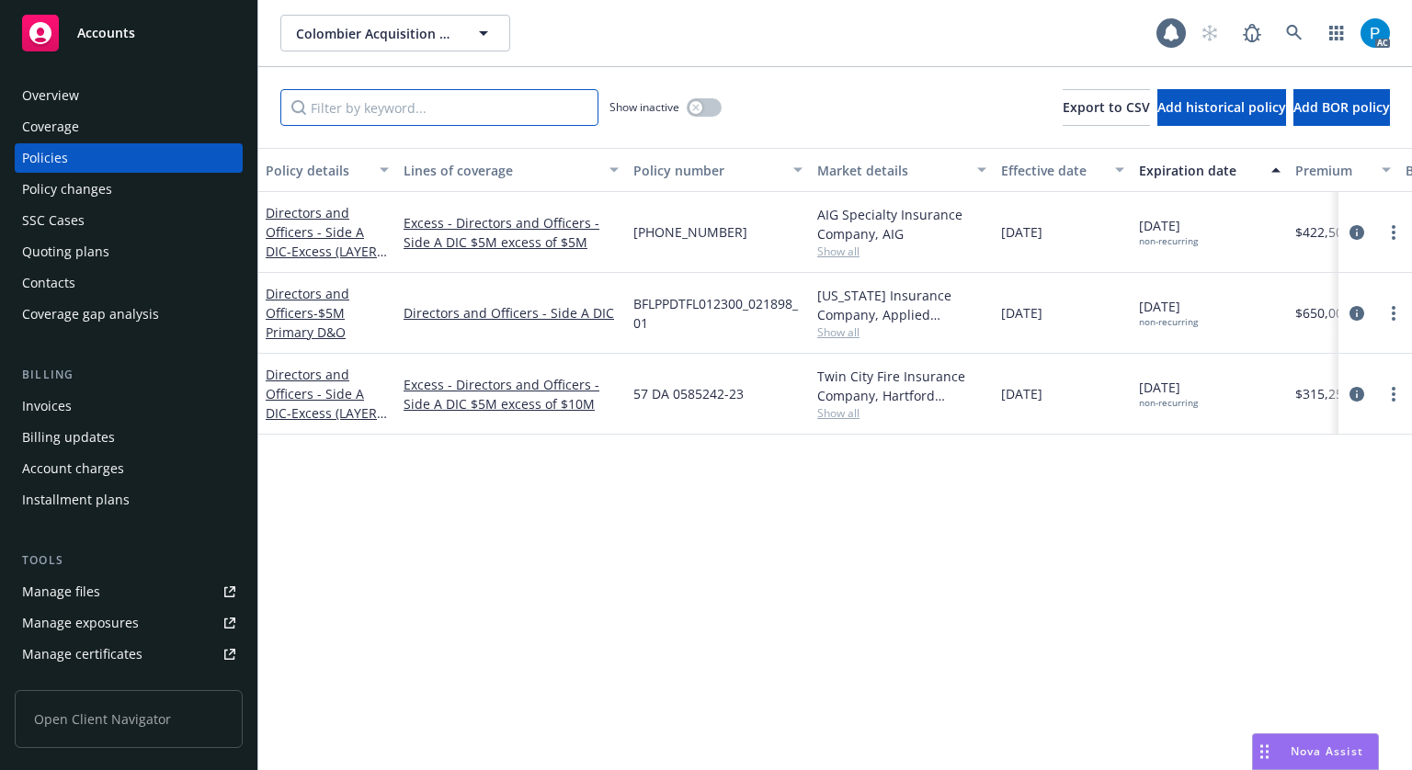
click at [370, 106] on input "Filter by keyword..." at bounding box center [439, 107] width 318 height 37
paste input "57 DA 0585242-23"
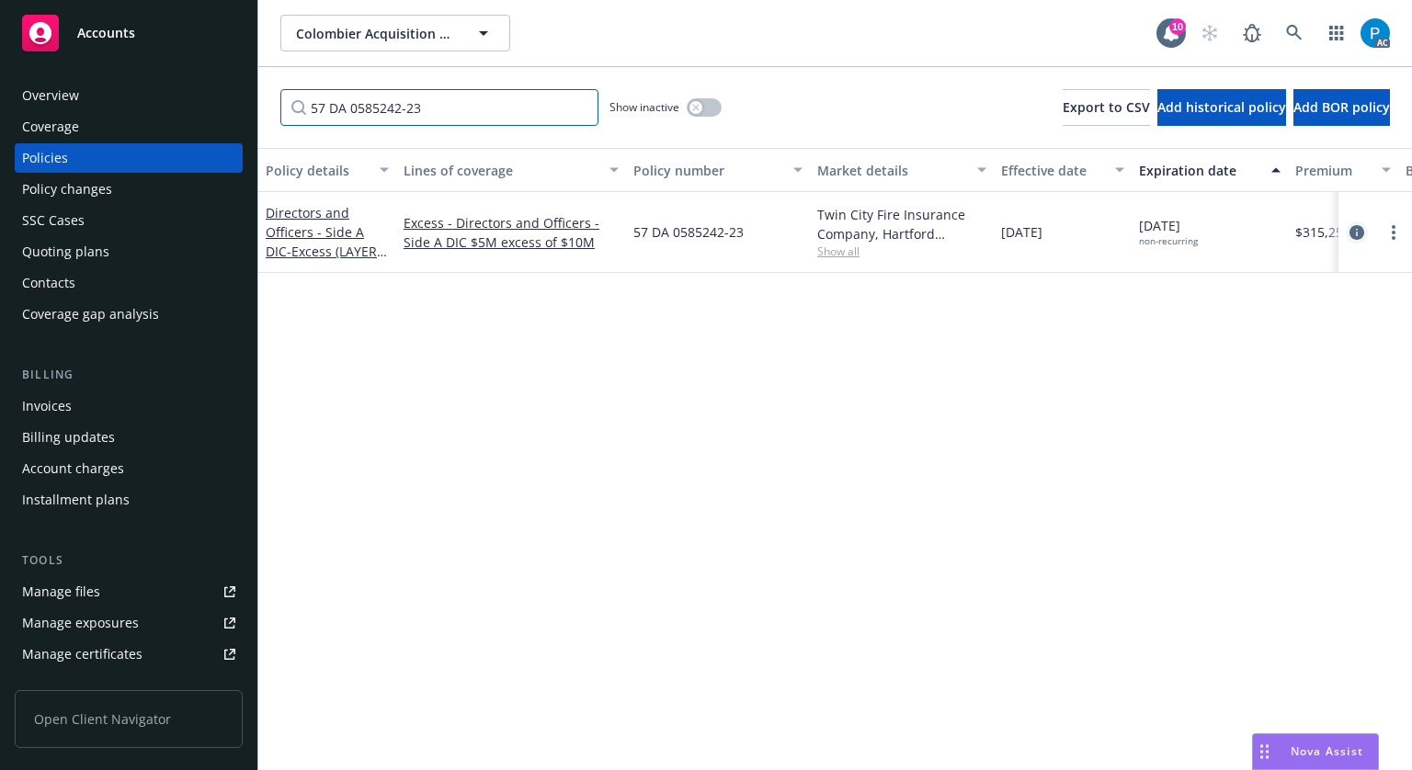
type input "57 DA 0585242-23"
click at [1350, 227] on icon "circleInformation" at bounding box center [1357, 232] width 15 height 15
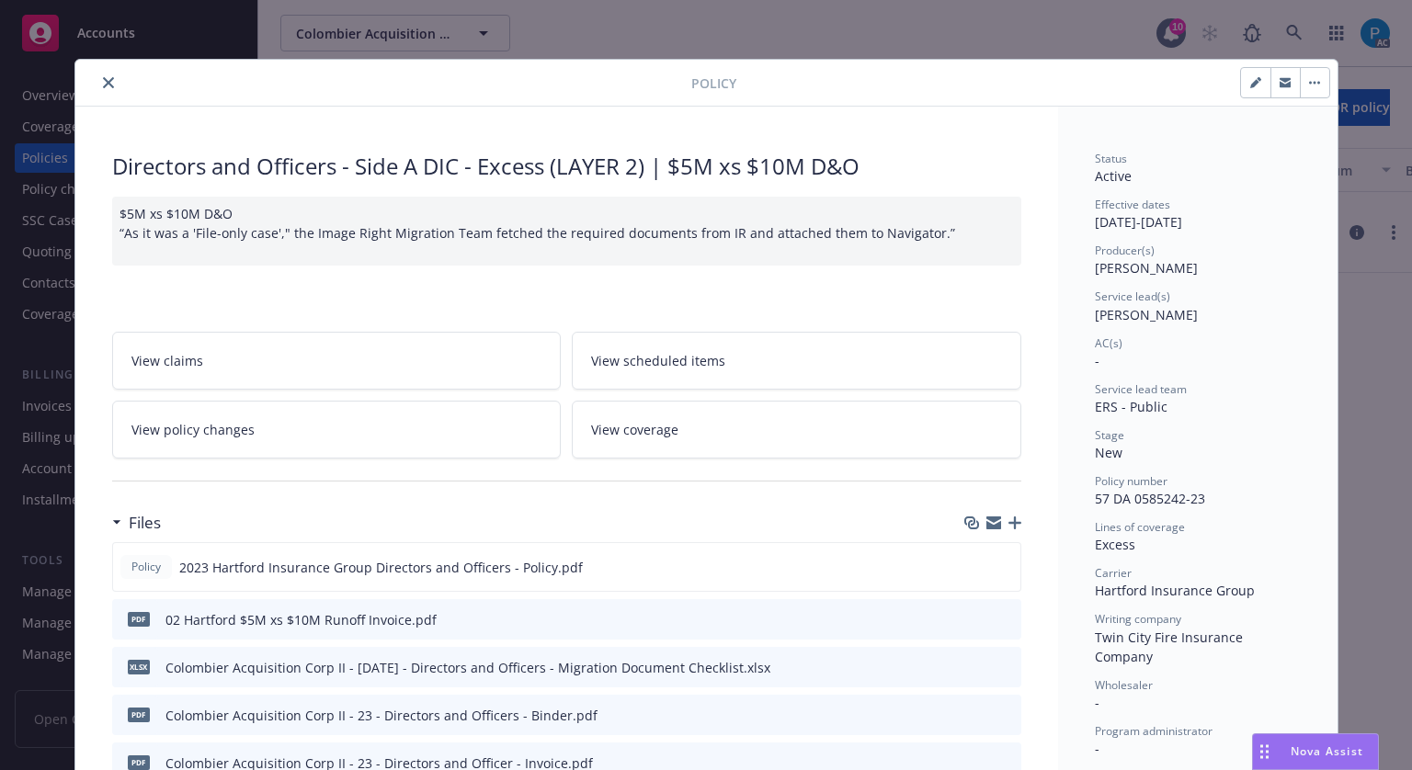
scroll to position [55, 0]
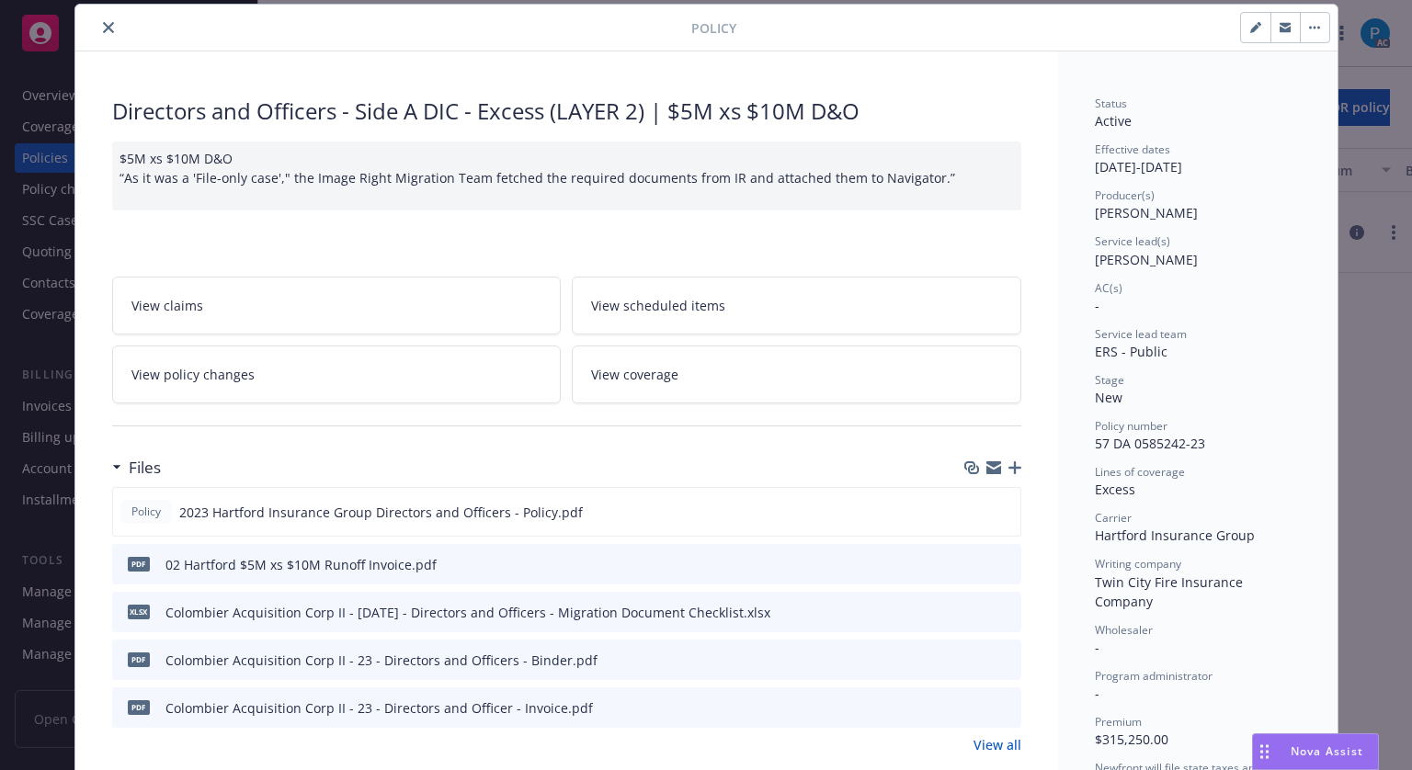
click at [103, 29] on icon "close" at bounding box center [108, 27] width 11 height 11
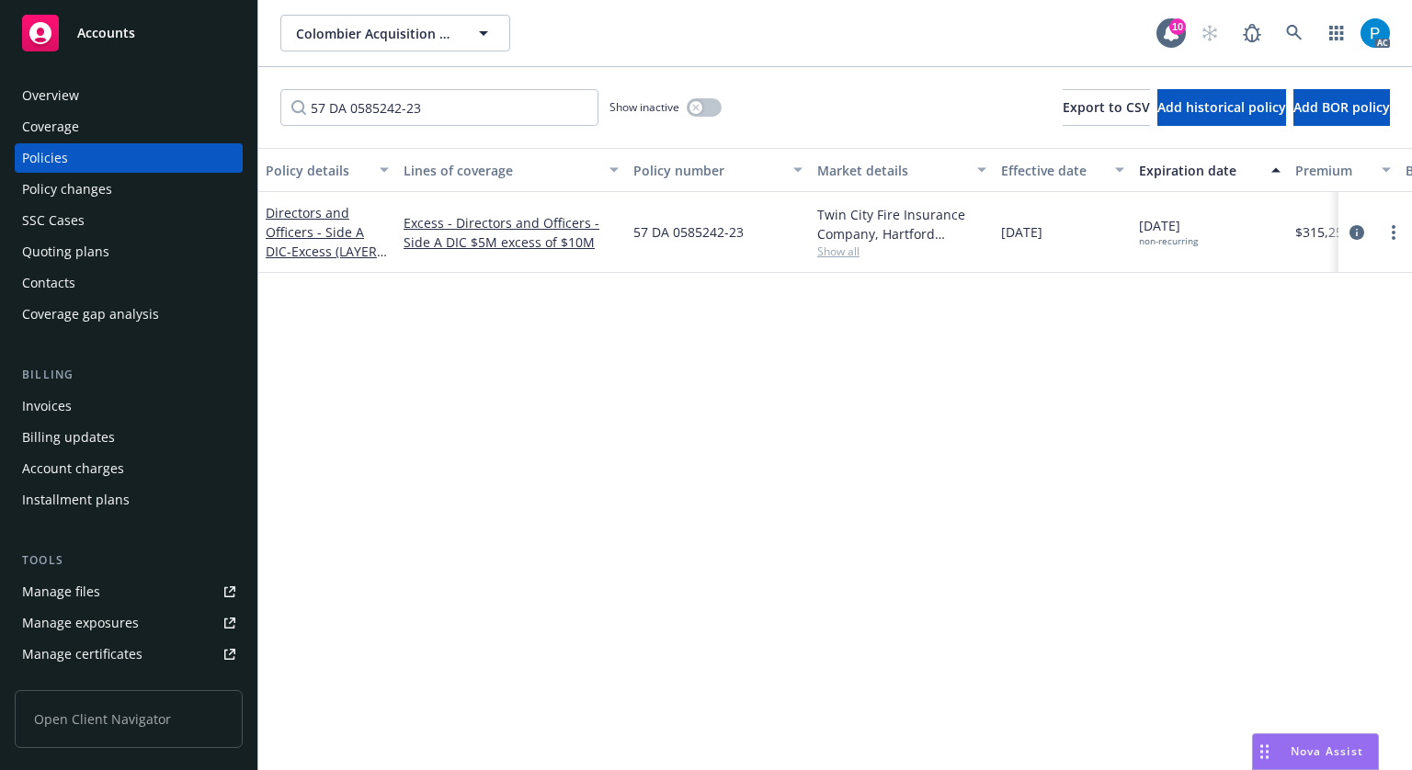
click at [150, 30] on div "Accounts" at bounding box center [128, 33] width 213 height 37
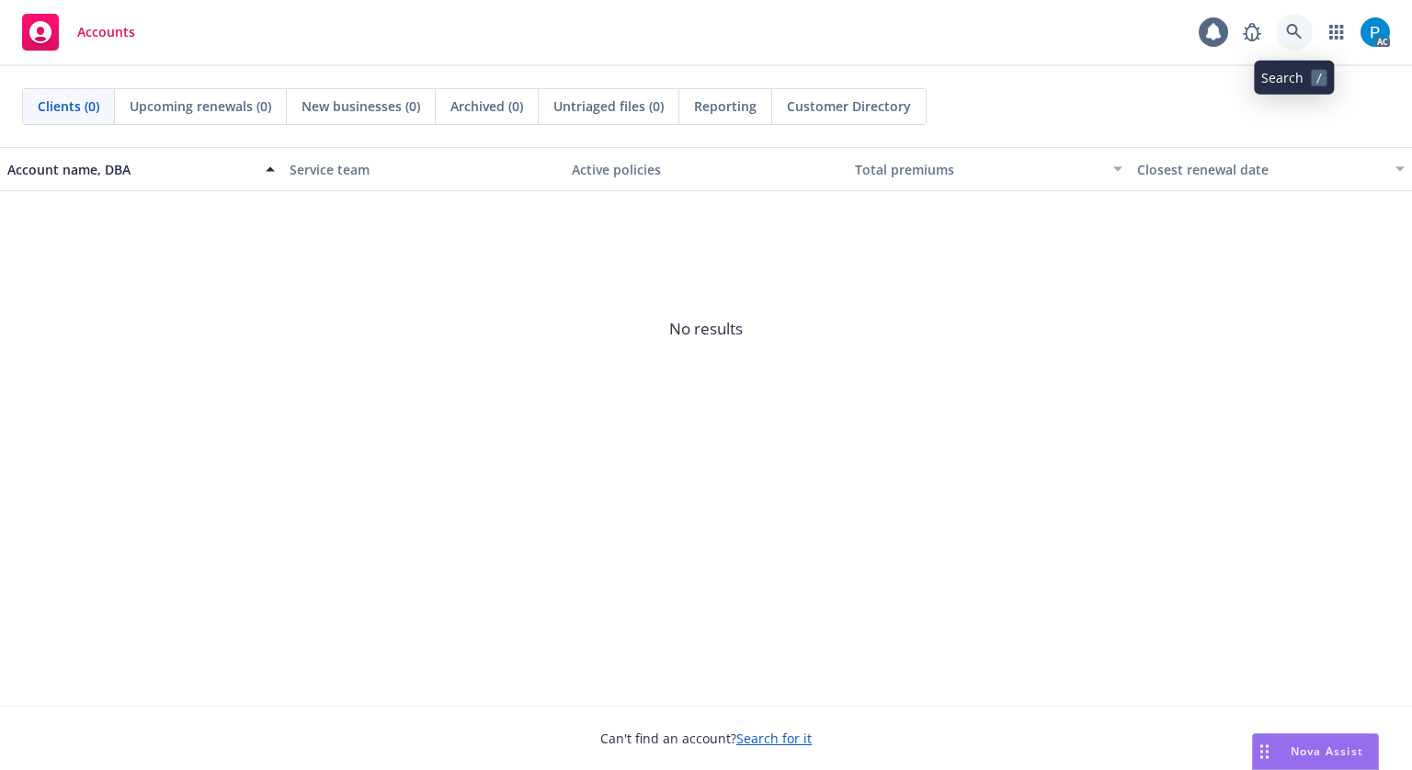
click at [1301, 28] on icon at bounding box center [1294, 32] width 17 height 17
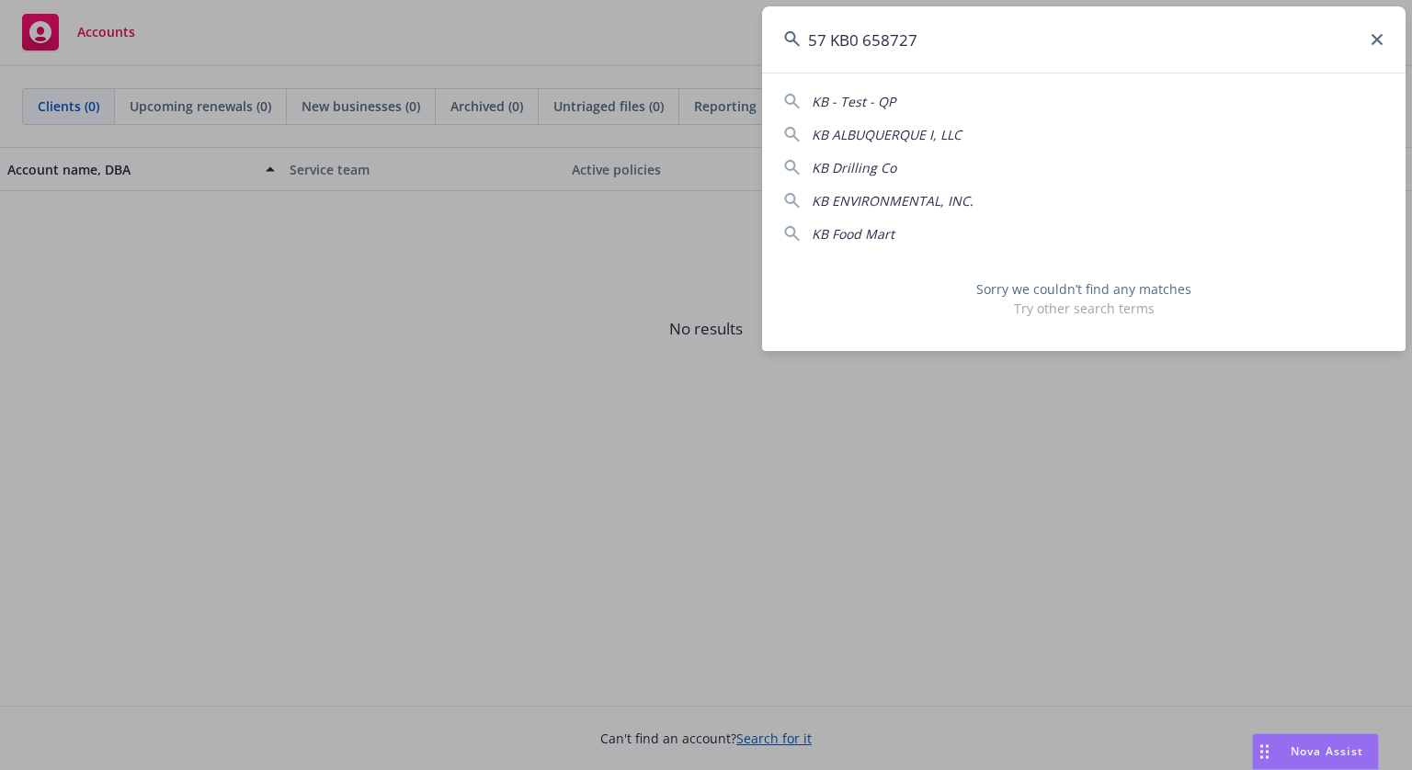
click at [830, 44] on input "57 KB0 658727" at bounding box center [1084, 39] width 644 height 66
drag, startPoint x: 895, startPoint y: 40, endPoint x: 802, endPoint y: 32, distance: 93.1
click at [802, 32] on input "57KB0658727" at bounding box center [1084, 39] width 644 height 66
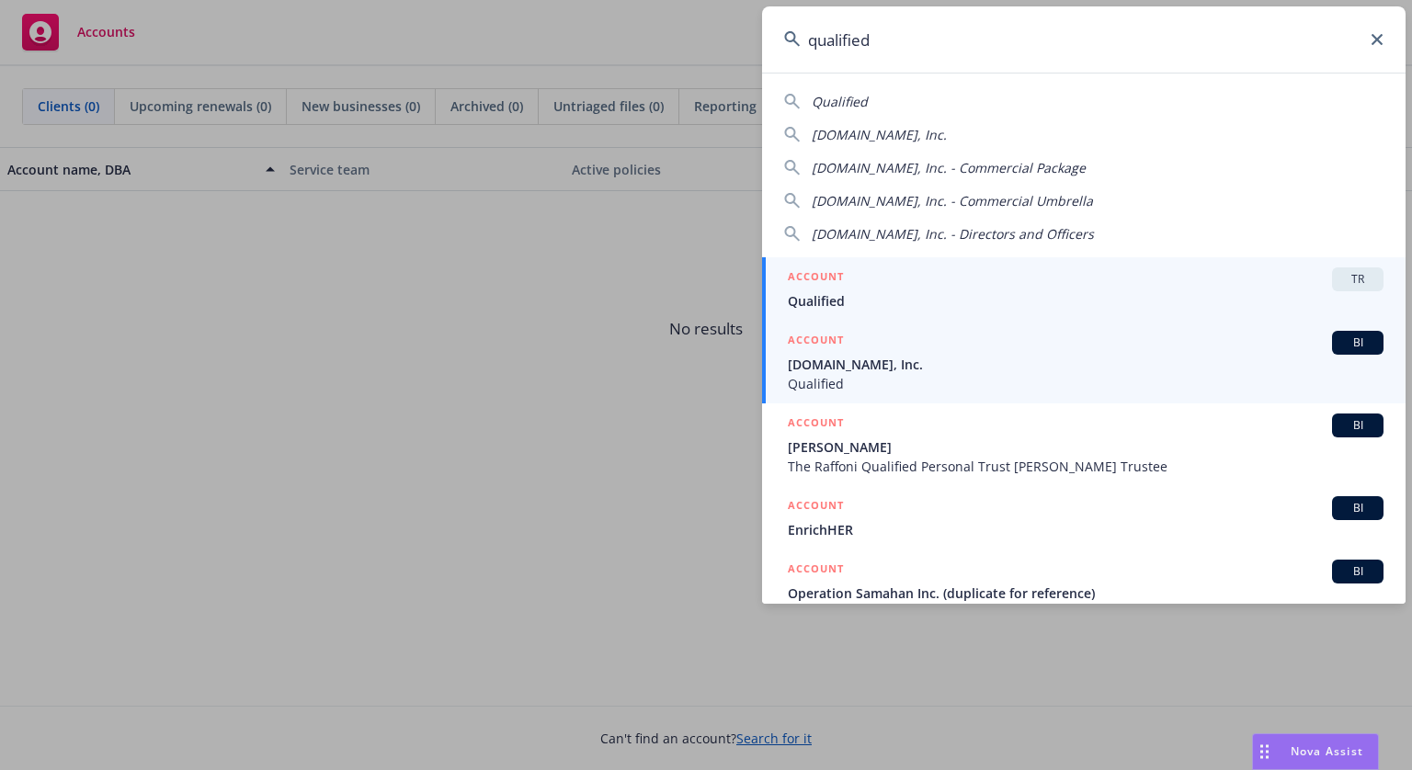
type input "qualified"
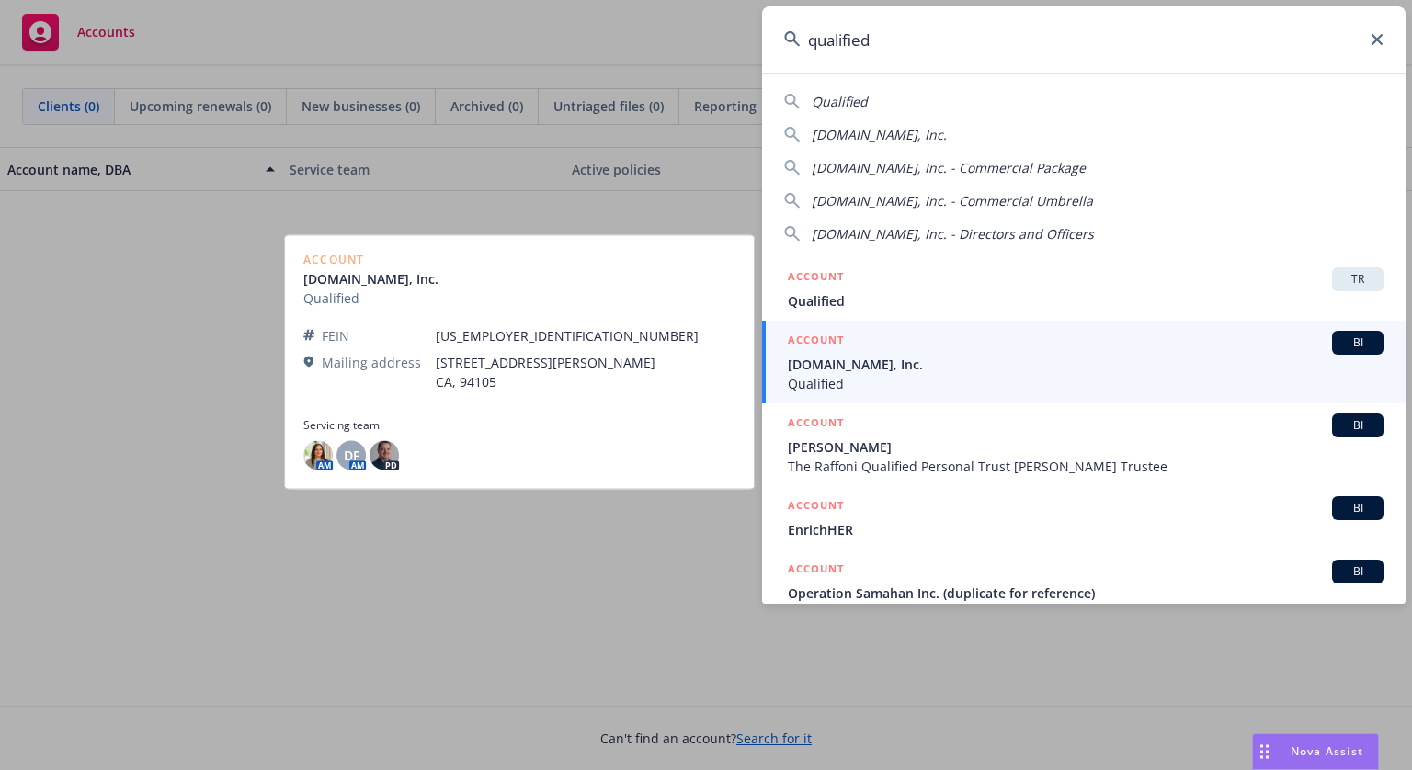
click at [897, 359] on span "[DOMAIN_NAME], Inc." at bounding box center [1086, 364] width 596 height 19
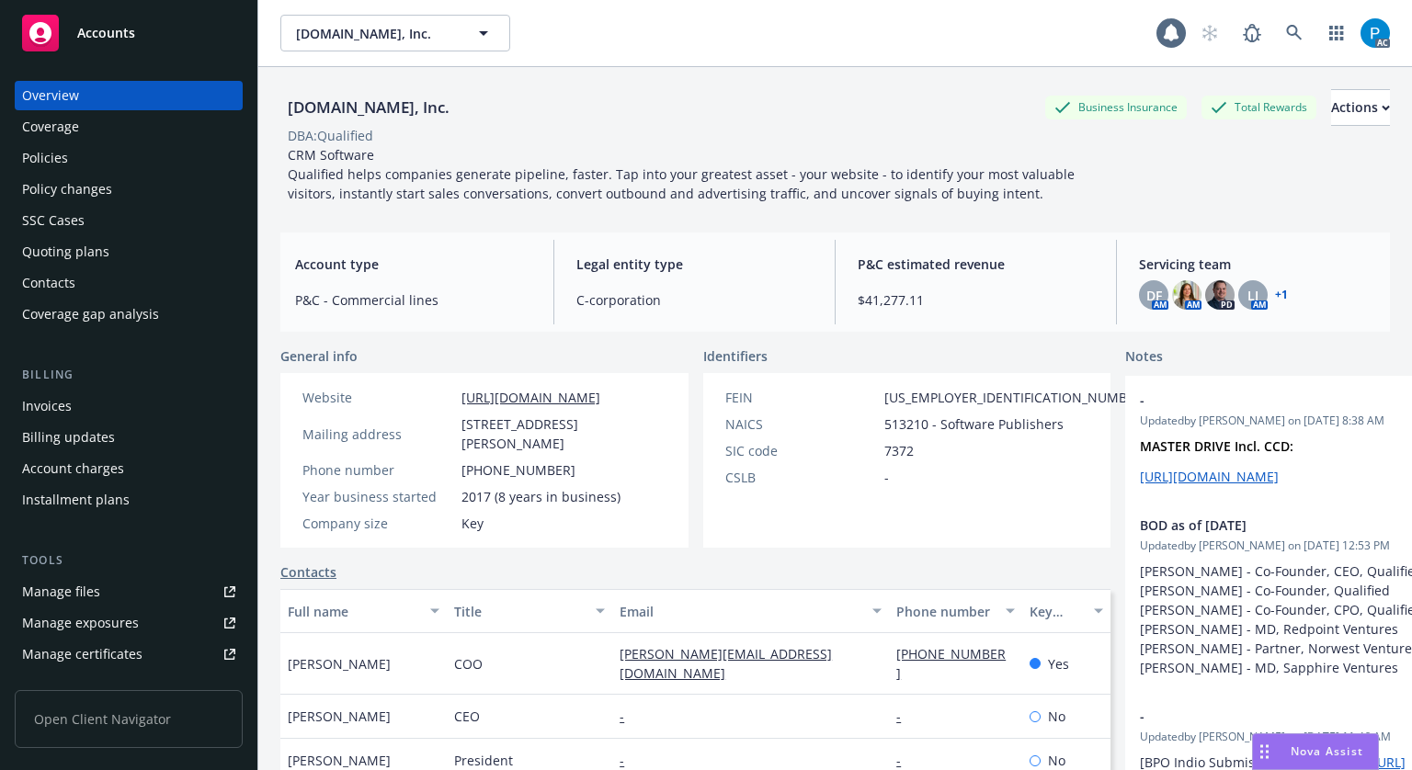
click at [83, 413] on div "Invoices" at bounding box center [128, 406] width 213 height 29
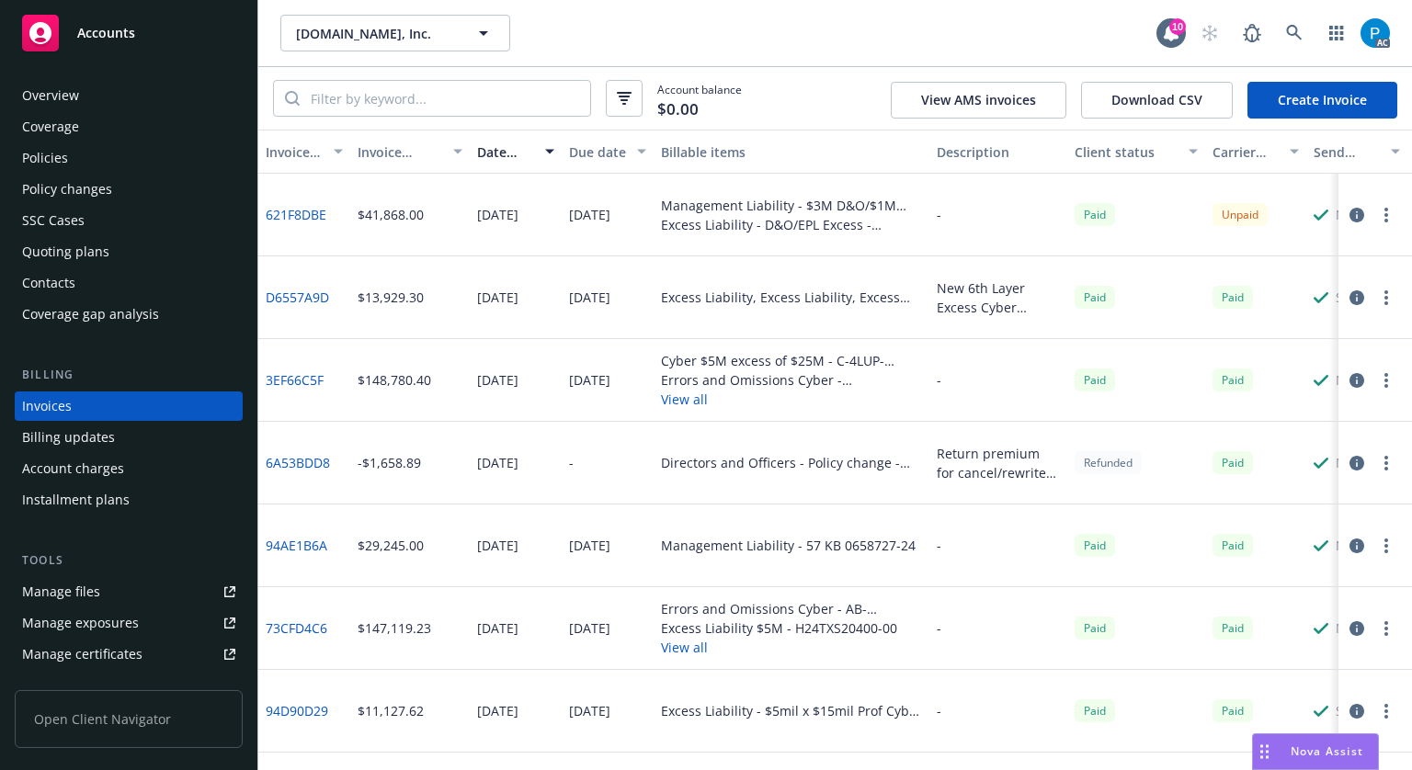
click at [1350, 209] on icon "button" at bounding box center [1357, 215] width 15 height 15
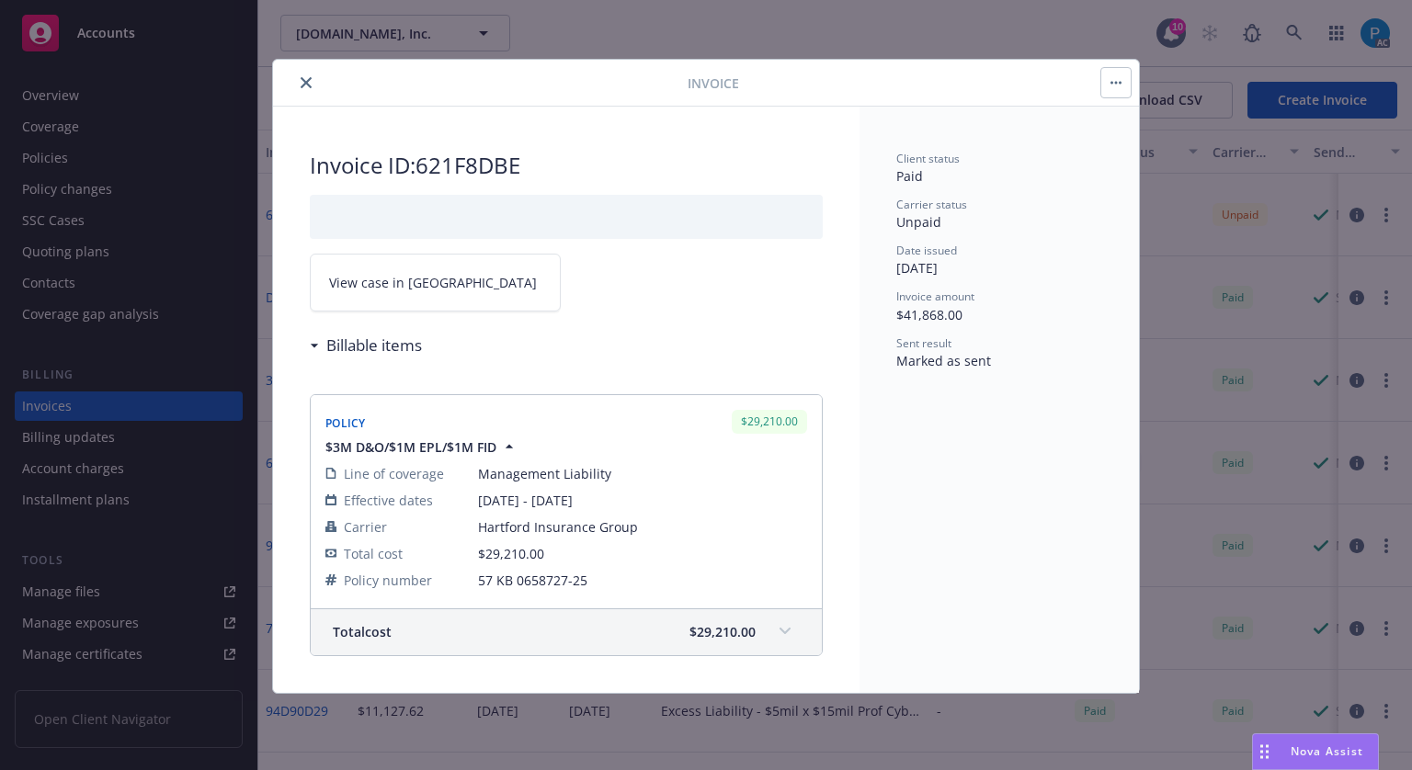
click at [427, 277] on link "View case in [GEOGRAPHIC_DATA]" at bounding box center [435, 283] width 251 height 58
click at [427, 286] on span "View case in [GEOGRAPHIC_DATA]" at bounding box center [433, 282] width 208 height 19
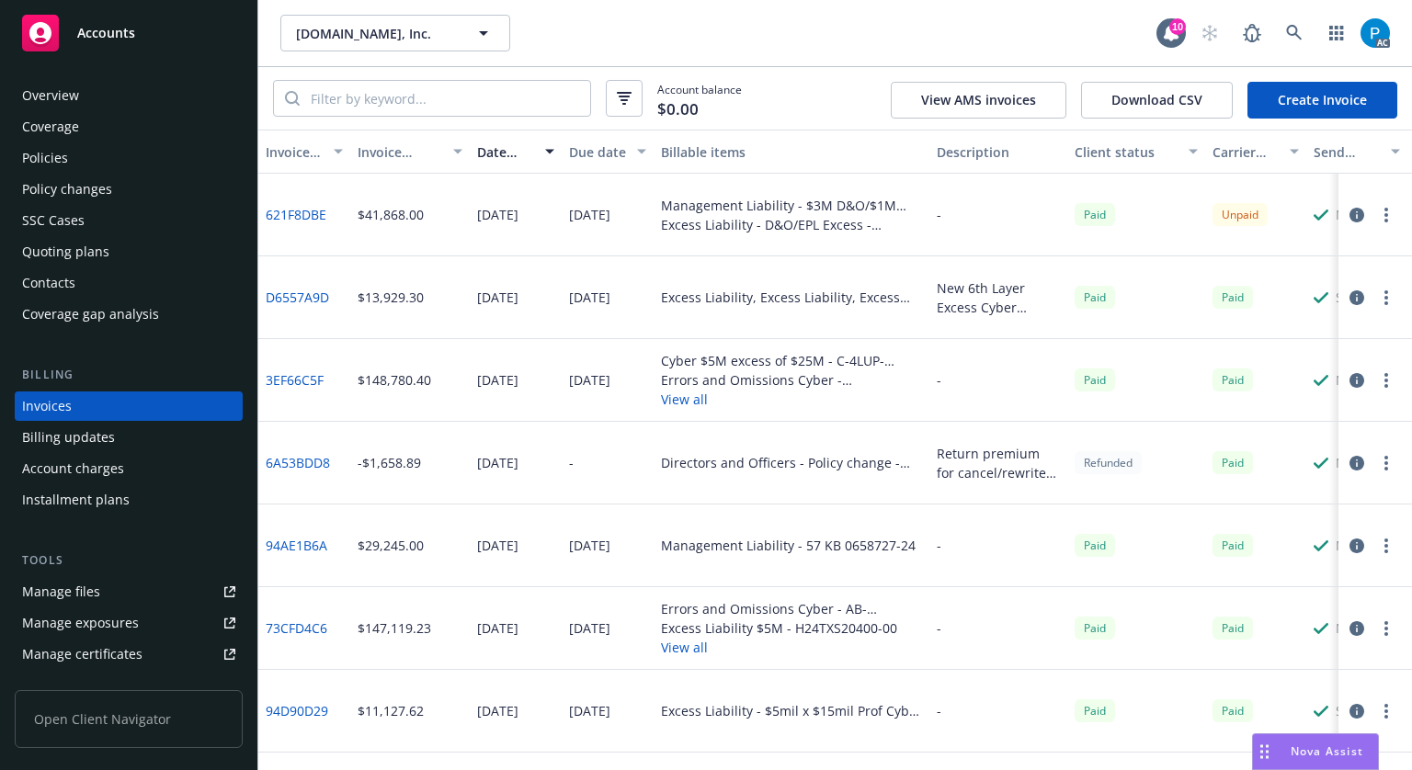
click at [146, 28] on div "Accounts" at bounding box center [128, 33] width 213 height 37
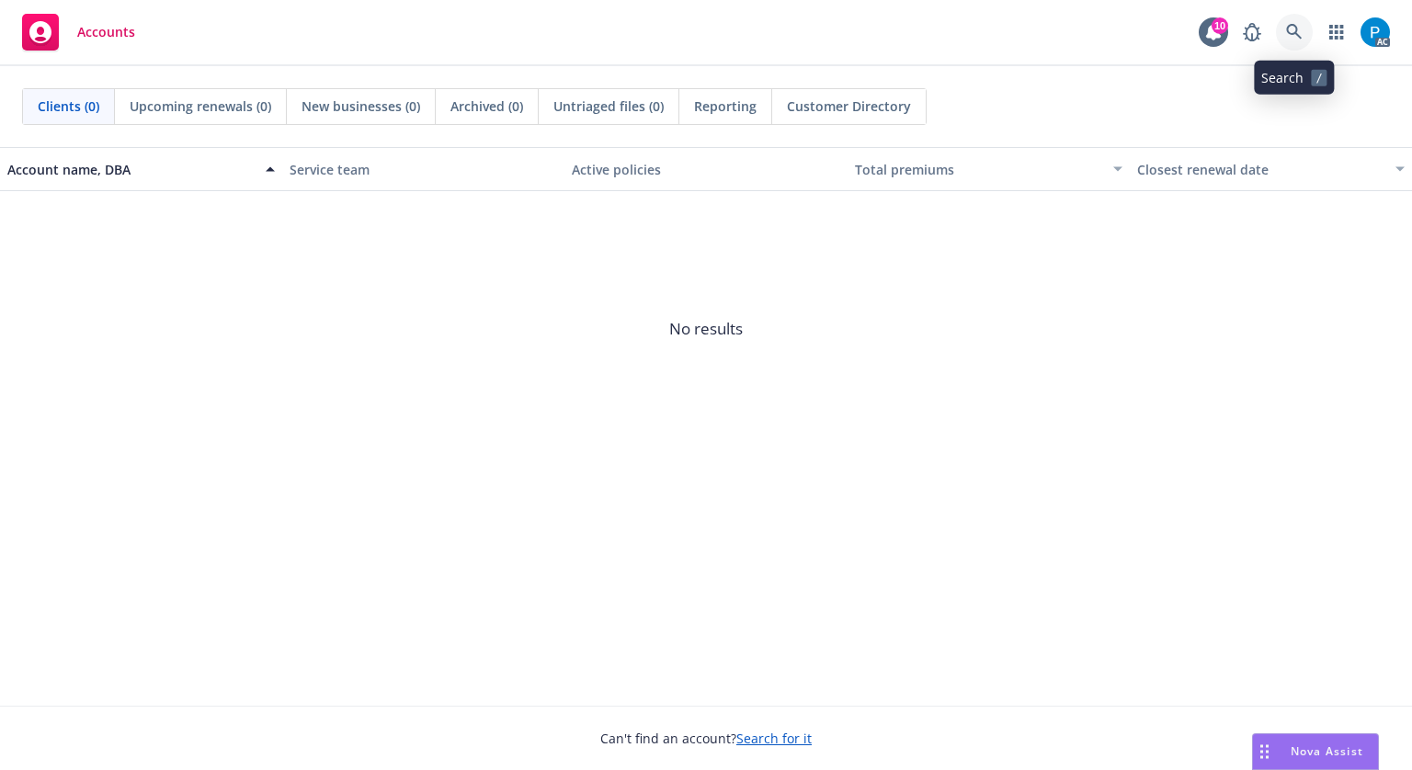
click at [1283, 32] on link at bounding box center [1294, 32] width 37 height 37
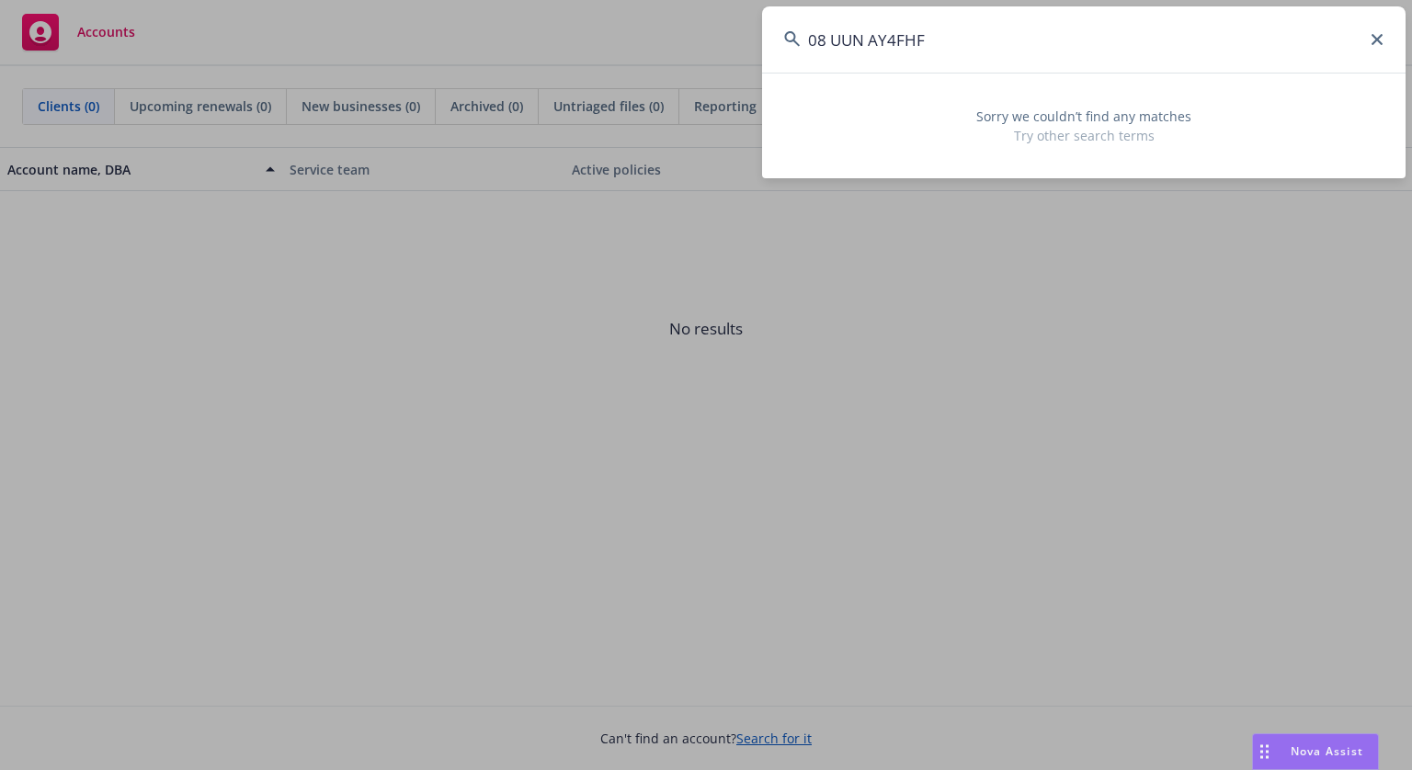
click at [831, 37] on input "08 UUN AY4FHF" at bounding box center [1084, 39] width 644 height 66
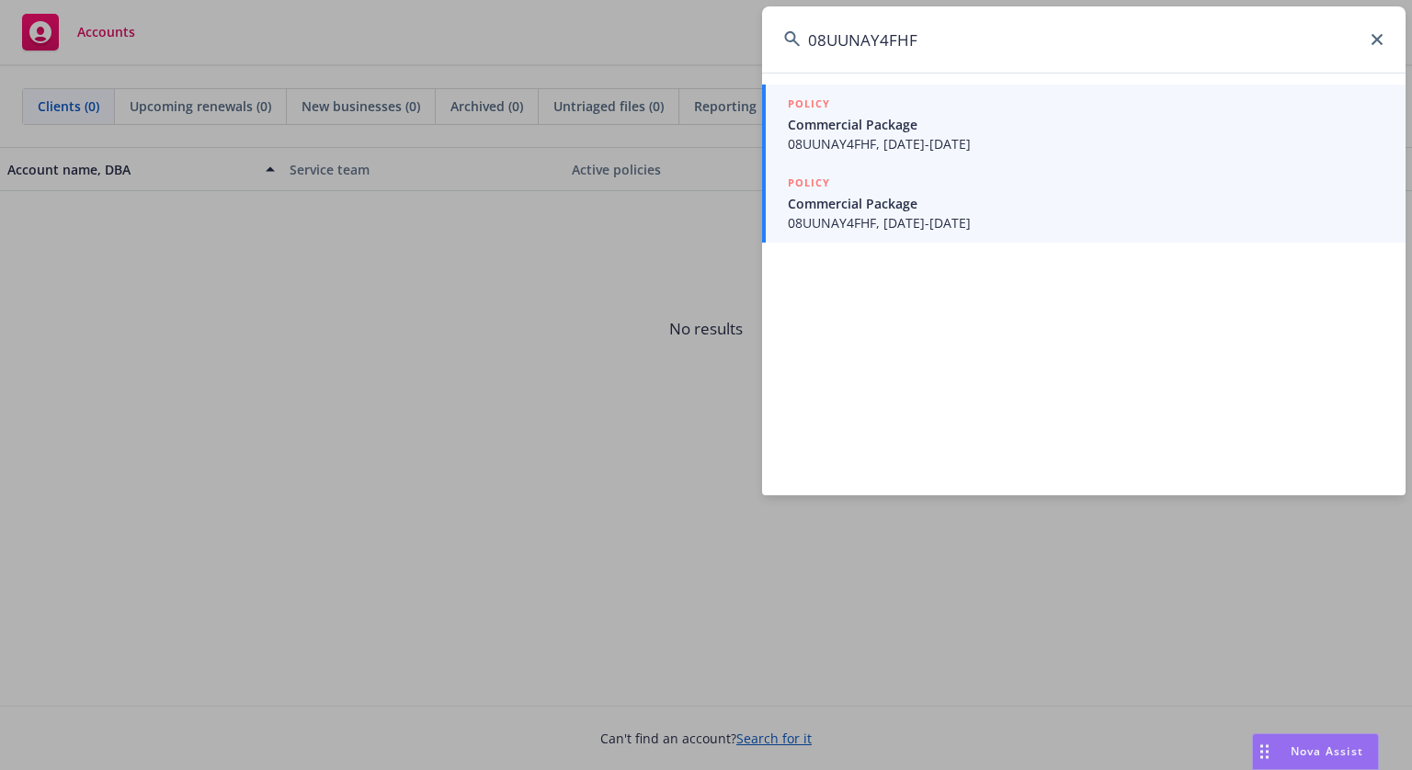
type input "08UUNAY4FHF"
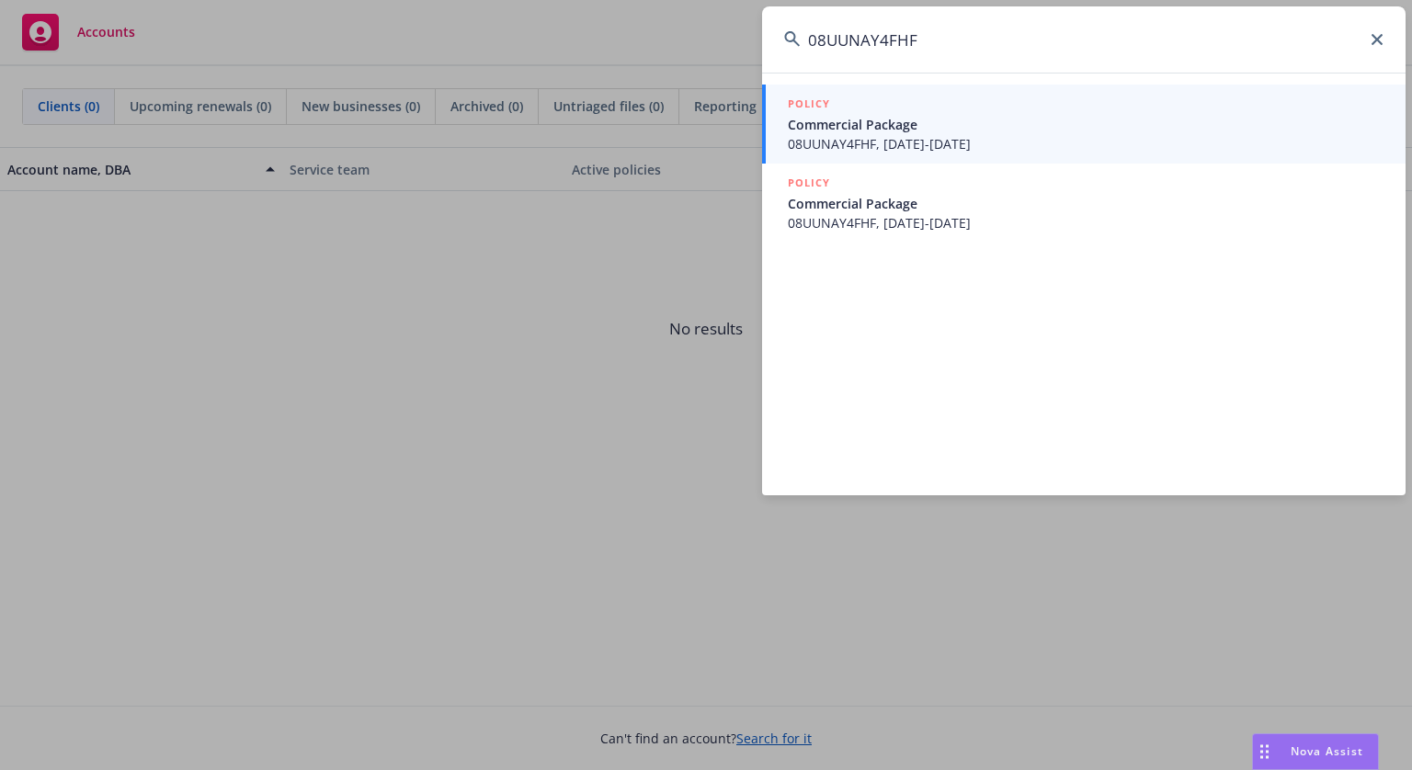
click at [901, 204] on span "Commercial Package" at bounding box center [1086, 203] width 596 height 19
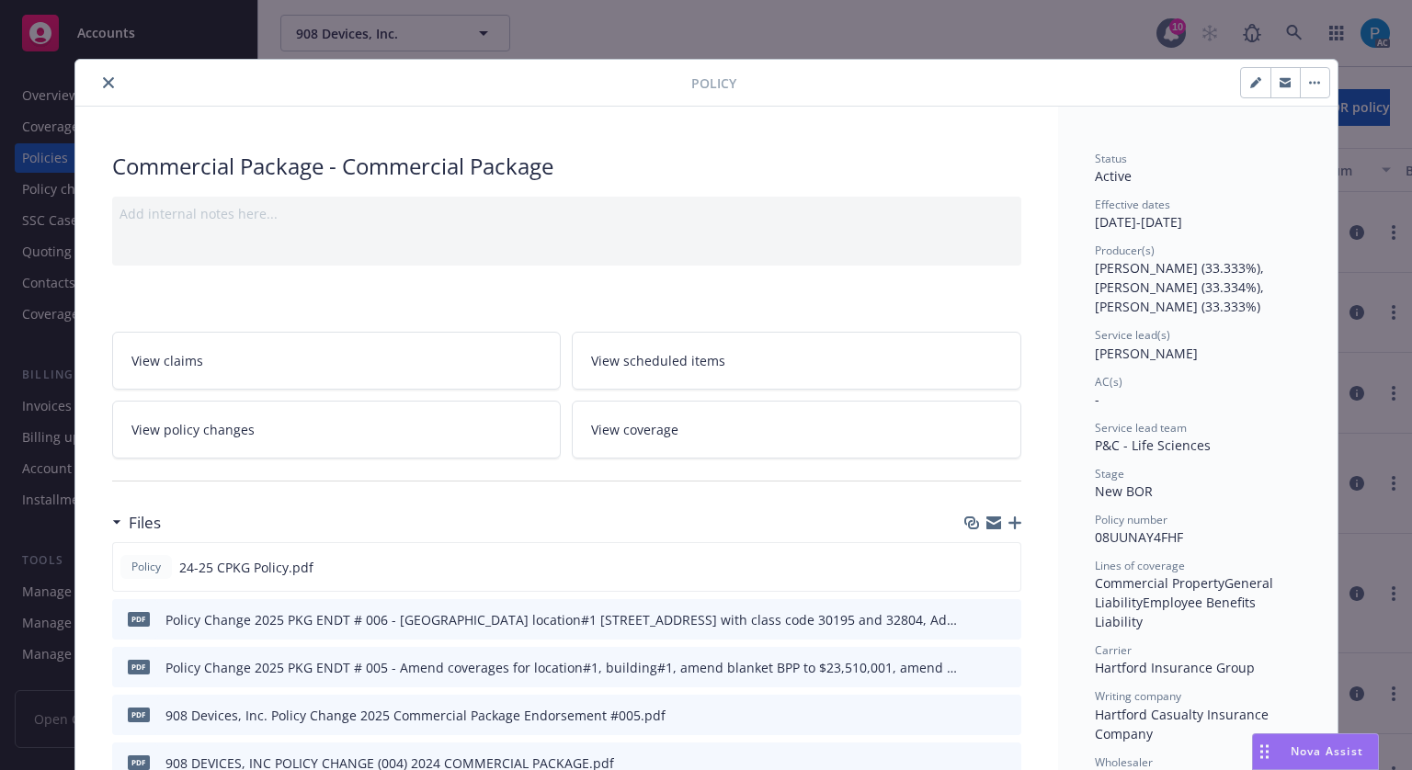
click at [103, 85] on icon "close" at bounding box center [108, 82] width 11 height 11
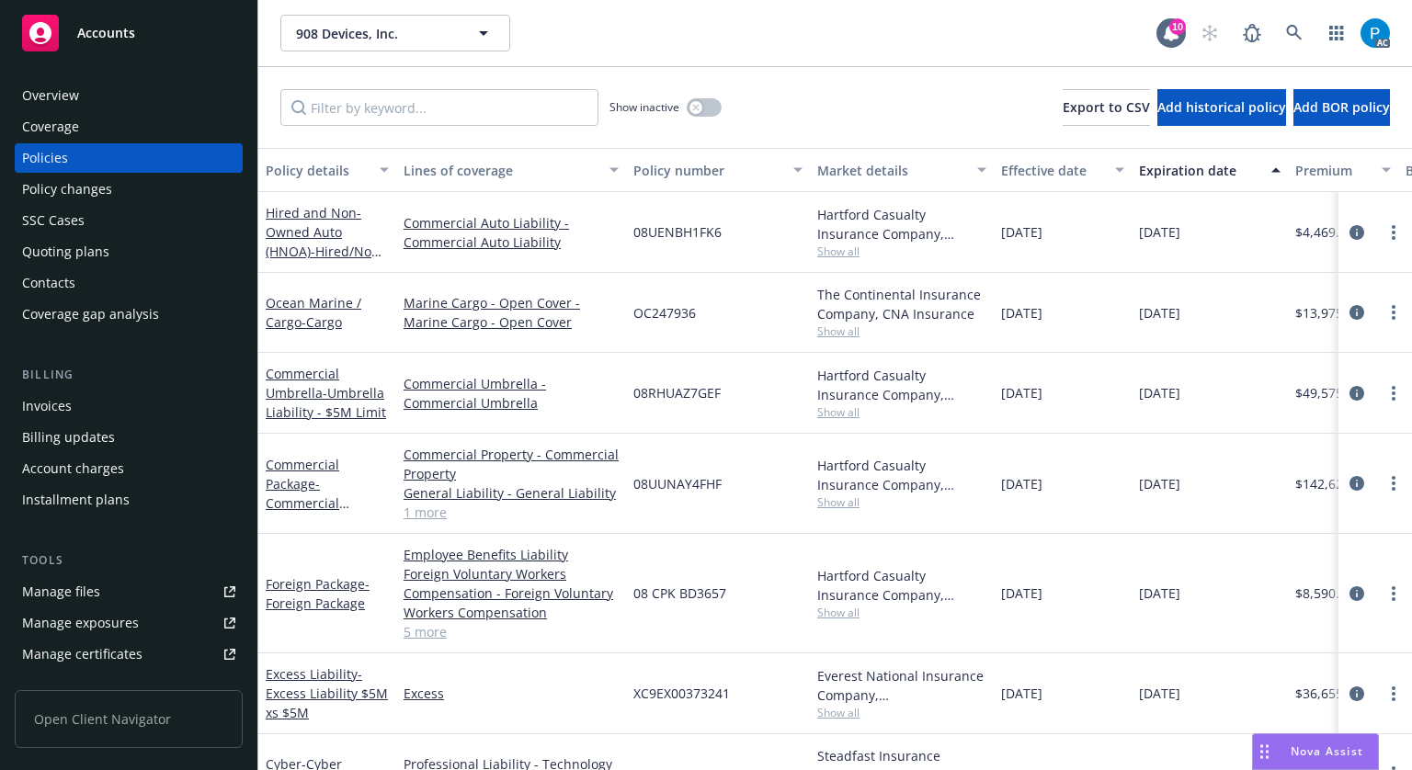
click at [84, 393] on div "Invoices" at bounding box center [128, 406] width 213 height 29
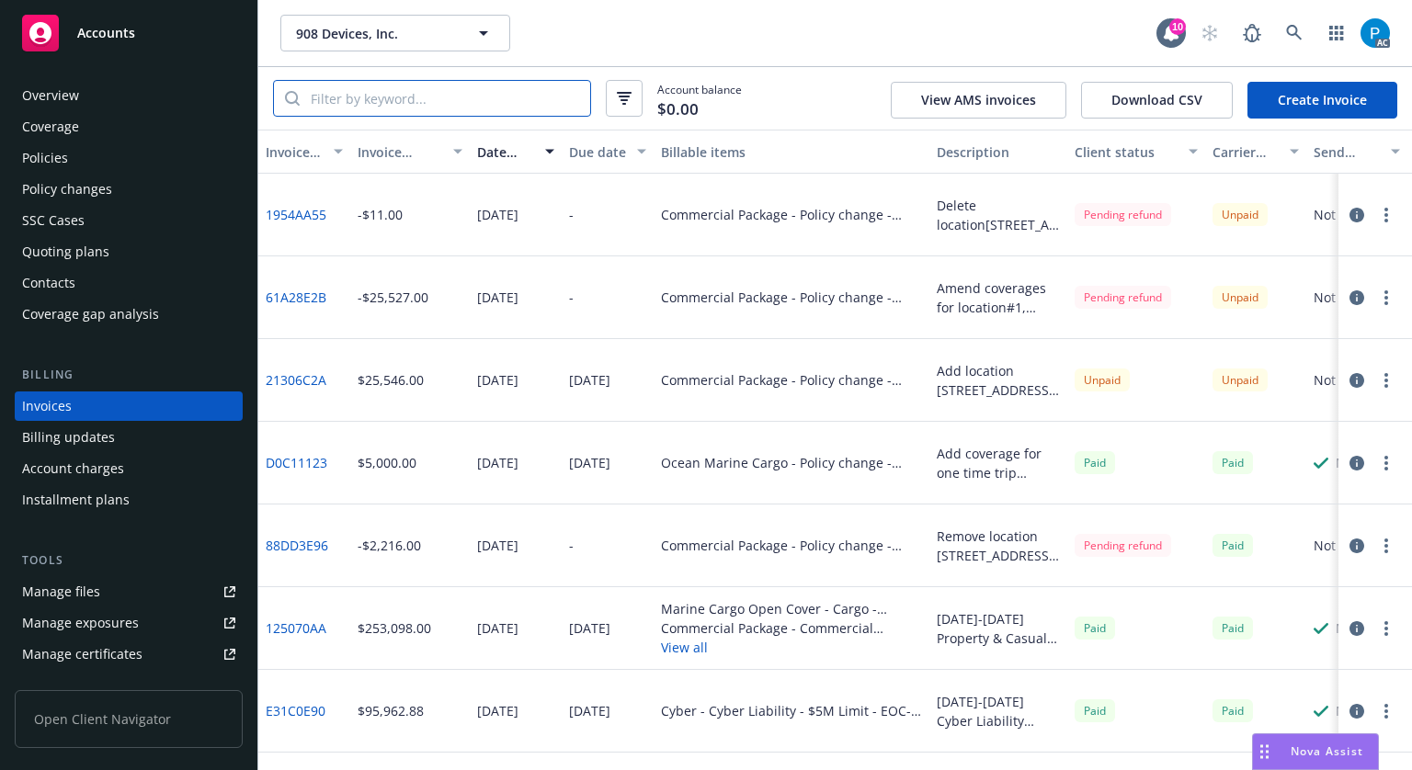
click at [397, 97] on input "search" at bounding box center [445, 98] width 291 height 35
paste input "08UUNAY4FHF"
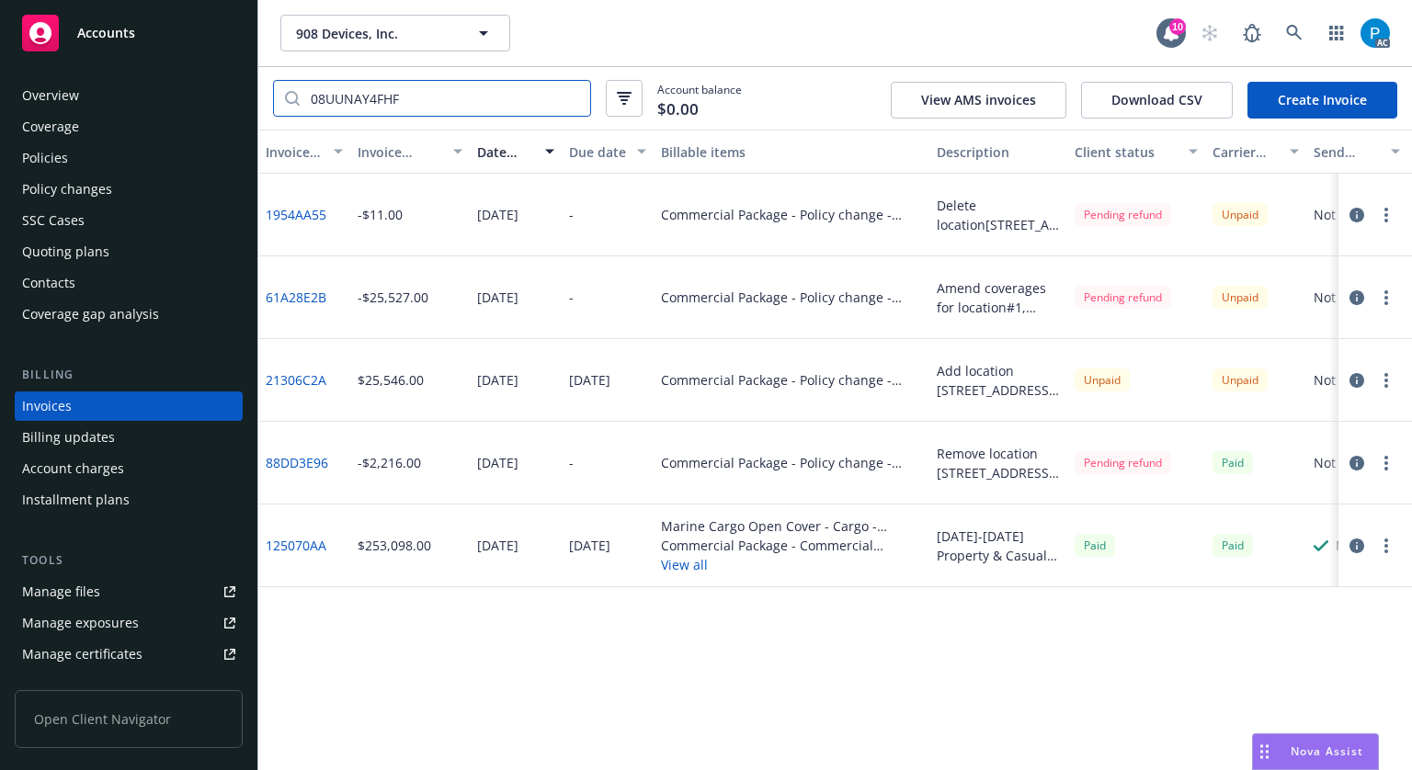
type input "08UUNAY4FHF"
click at [176, 33] on div "Accounts" at bounding box center [128, 33] width 213 height 37
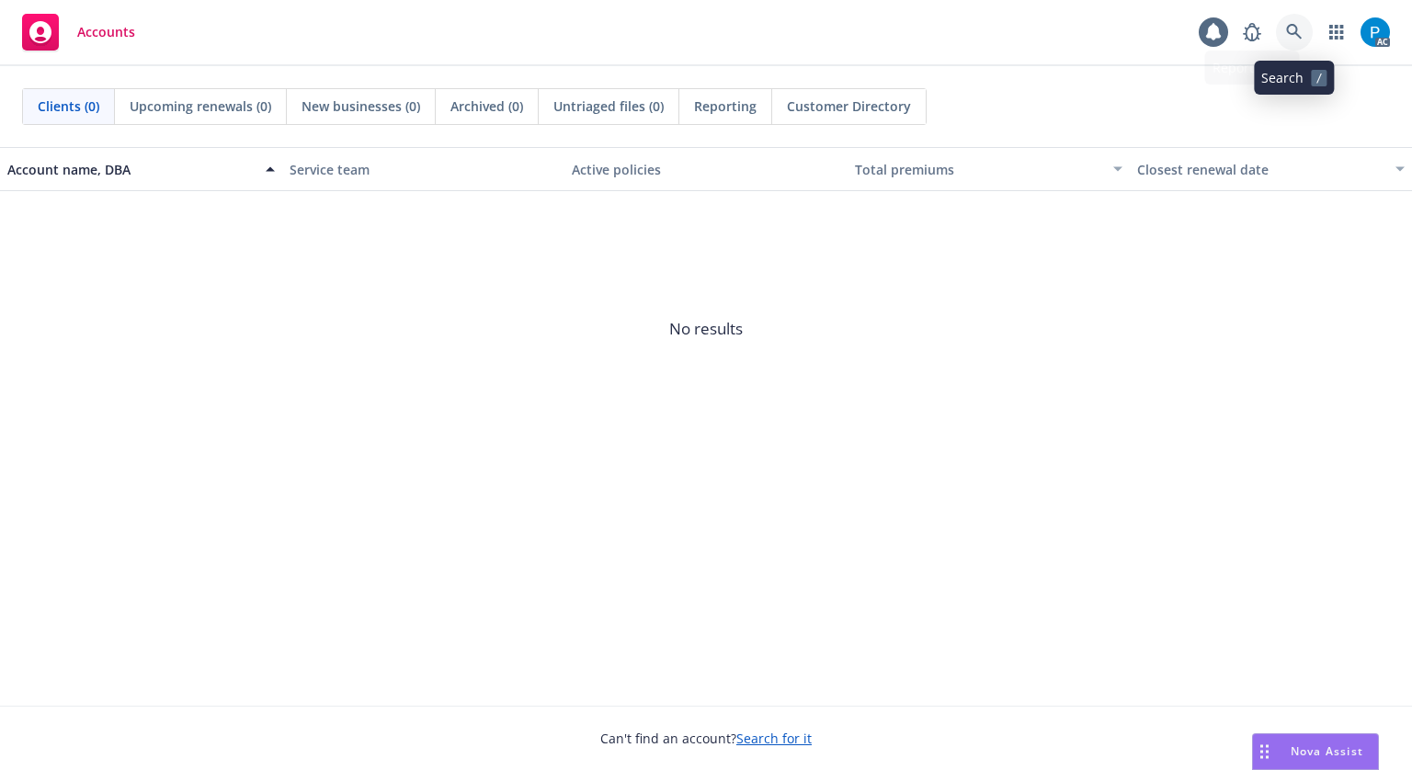
click at [1300, 22] on link at bounding box center [1294, 32] width 37 height 37
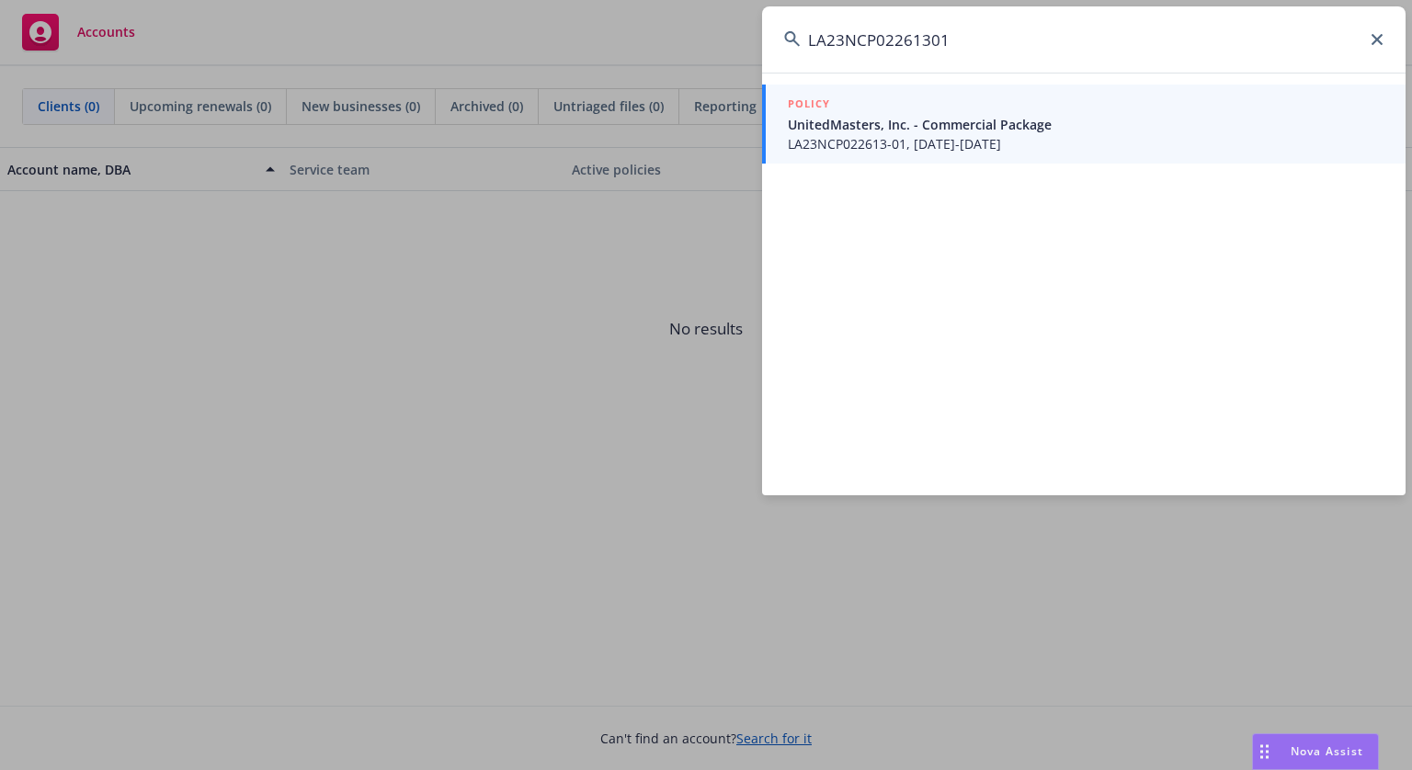
type input "LA23NCP02261301"
click at [971, 130] on span "UnitedMasters, Inc. - Commercial Package" at bounding box center [1086, 124] width 596 height 19
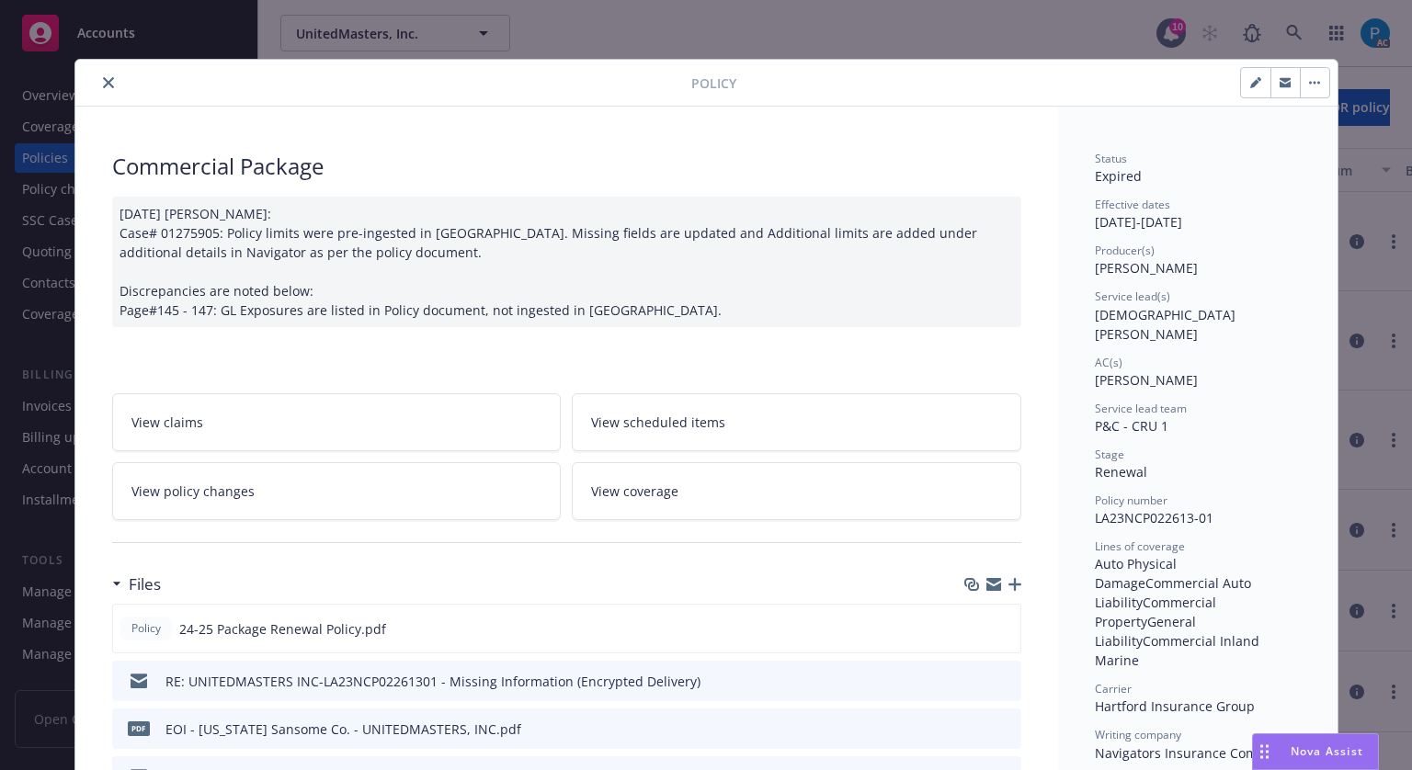
click at [103, 85] on icon "close" at bounding box center [108, 82] width 11 height 11
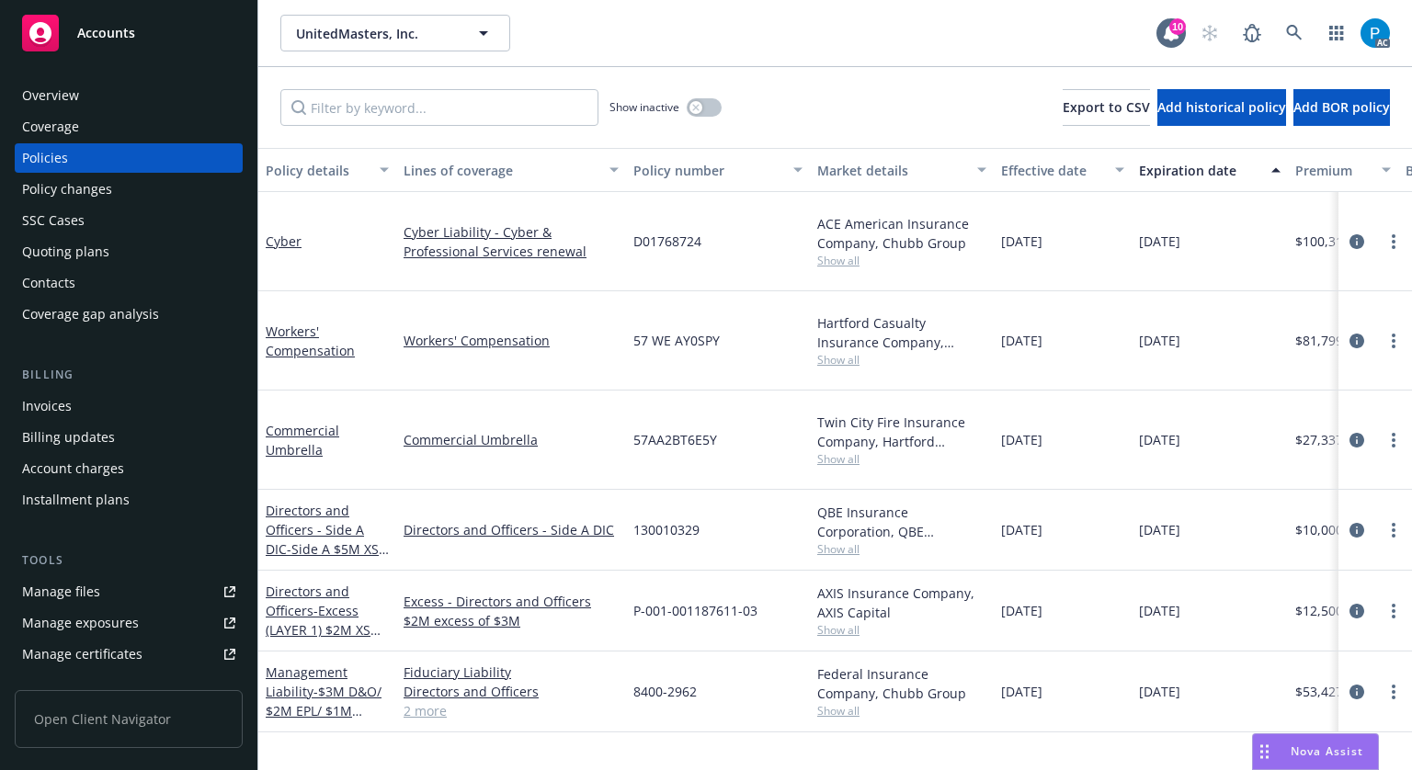
click at [79, 402] on div "Invoices" at bounding box center [128, 406] width 213 height 29
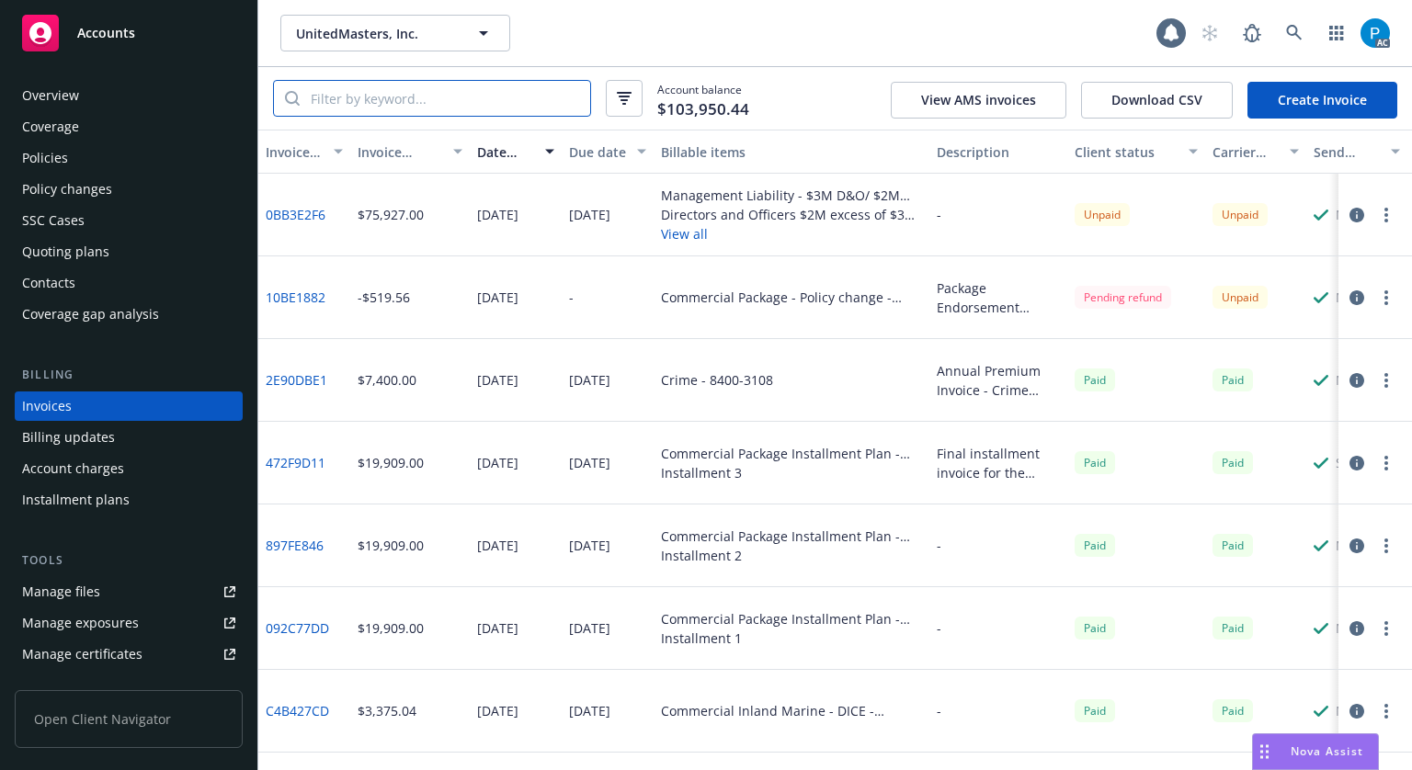
click at [442, 98] on input "search" at bounding box center [445, 98] width 291 height 35
click at [1350, 300] on icon "button" at bounding box center [1357, 298] width 15 height 15
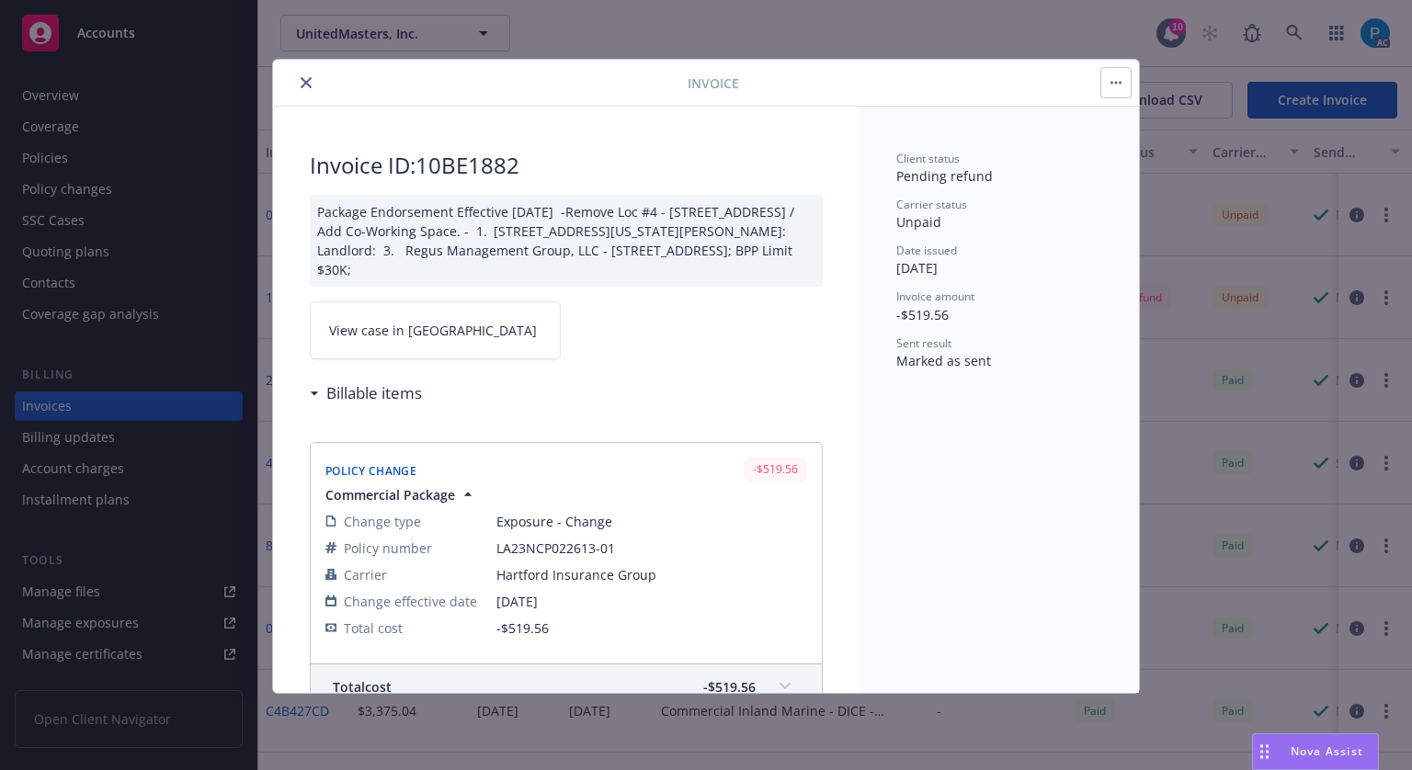
click at [445, 312] on link "View case in [GEOGRAPHIC_DATA]" at bounding box center [435, 331] width 251 height 58
